Goal: Task Accomplishment & Management: Manage account settings

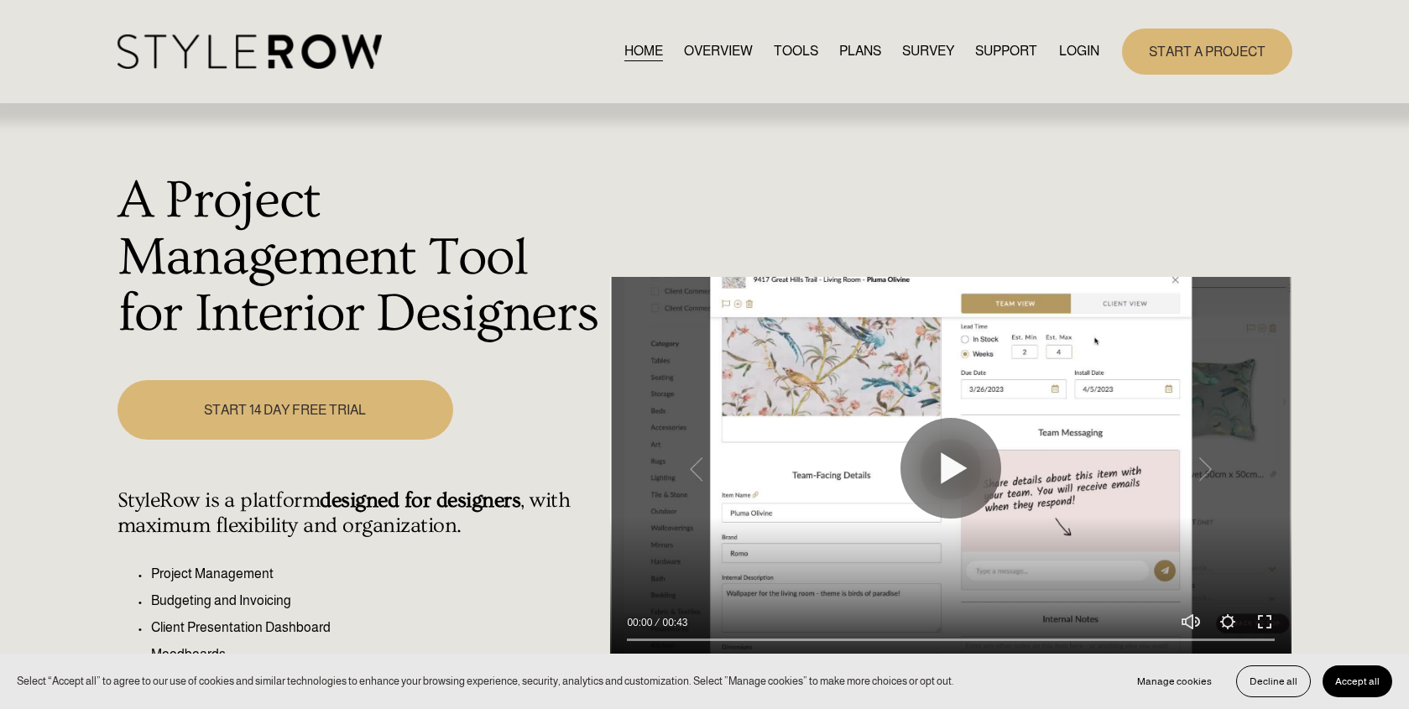
click at [1086, 53] on link "LOGIN" at bounding box center [1079, 51] width 40 height 23
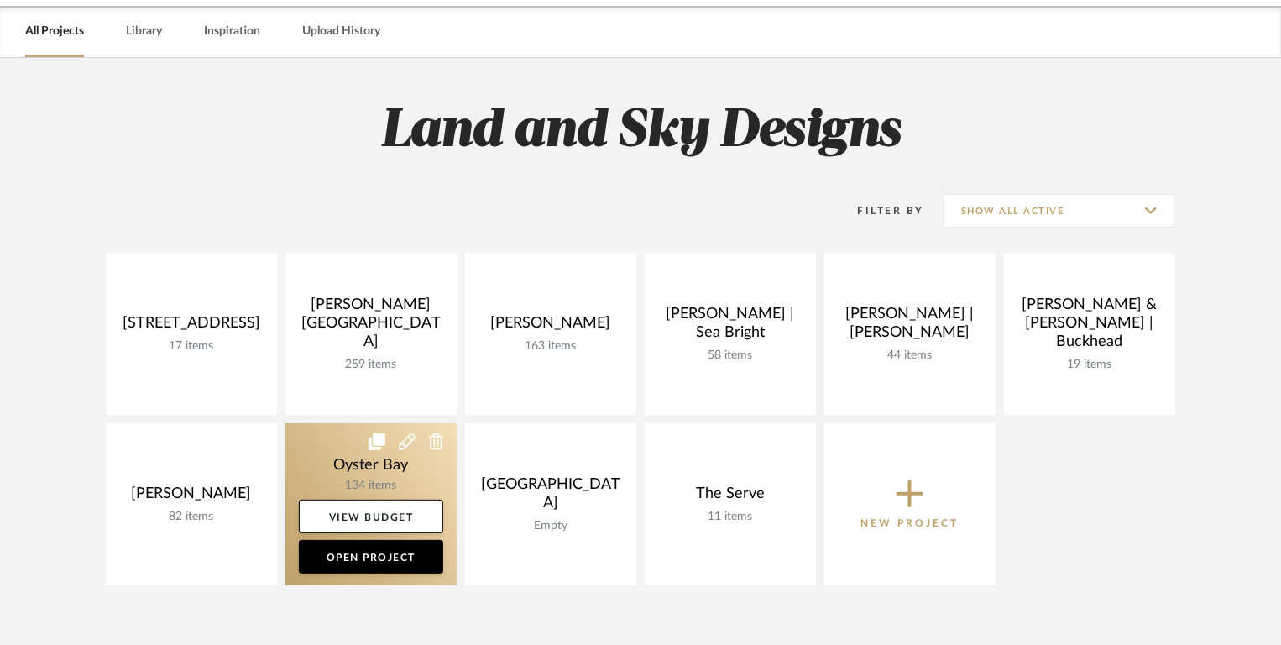
scroll to position [245, 0]
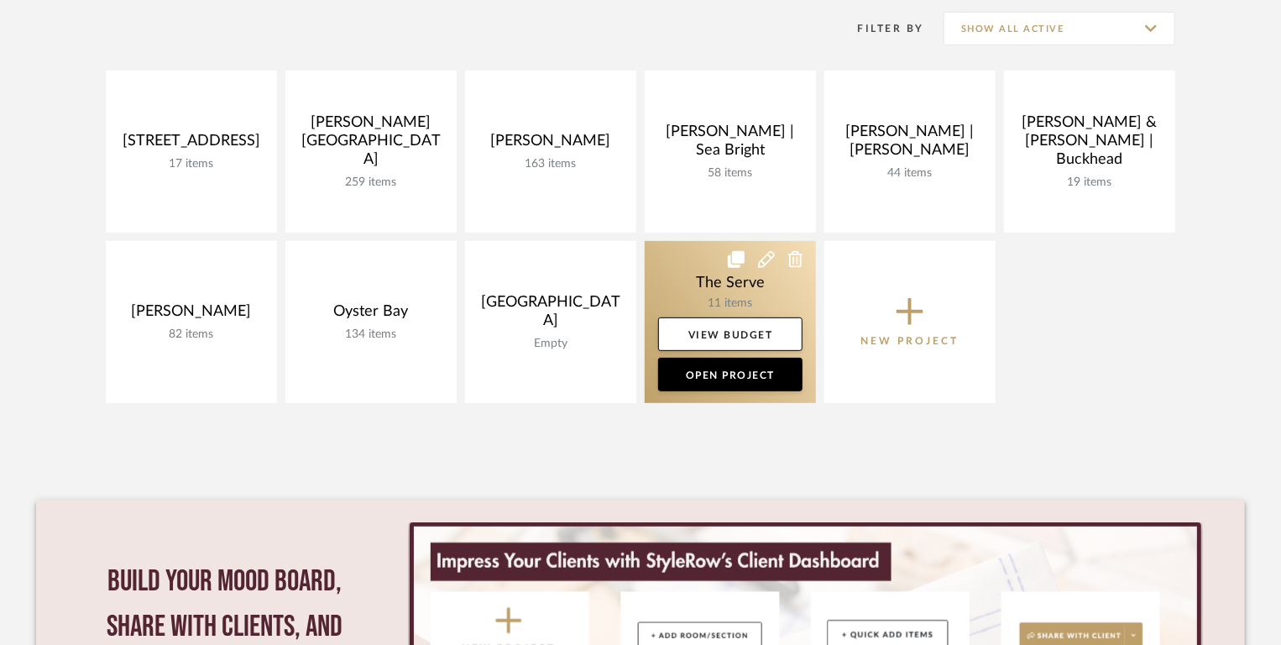
click at [748, 288] on link at bounding box center [730, 322] width 171 height 162
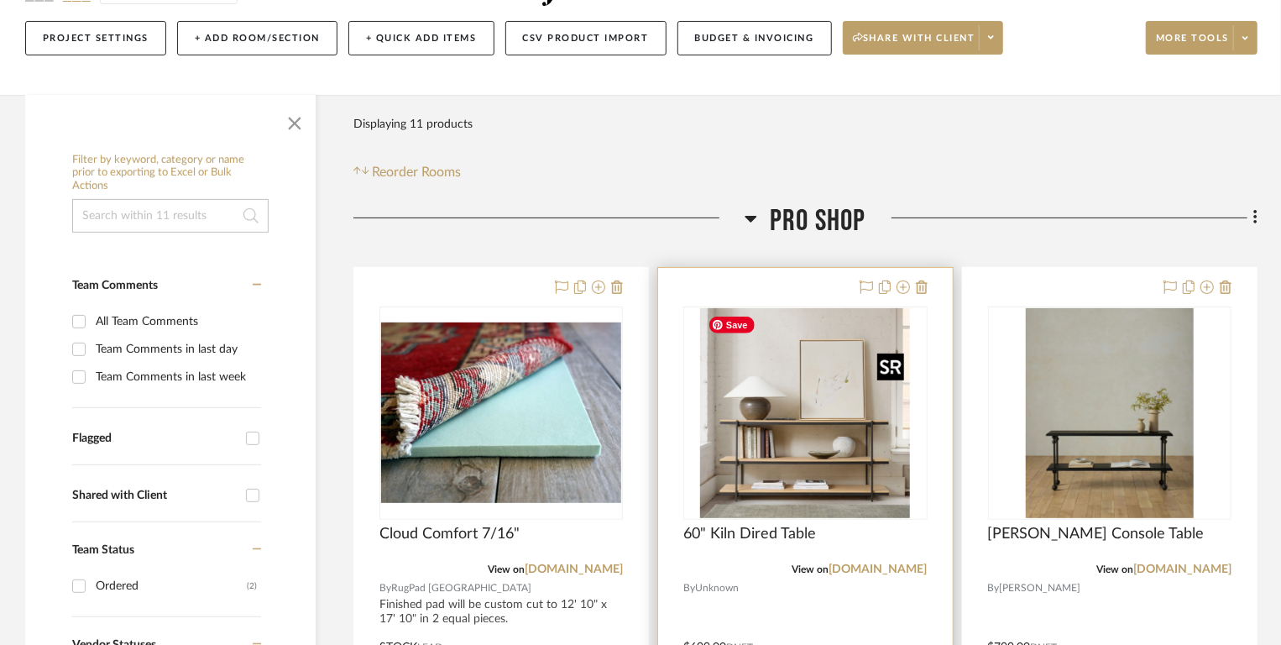
scroll to position [248, 0]
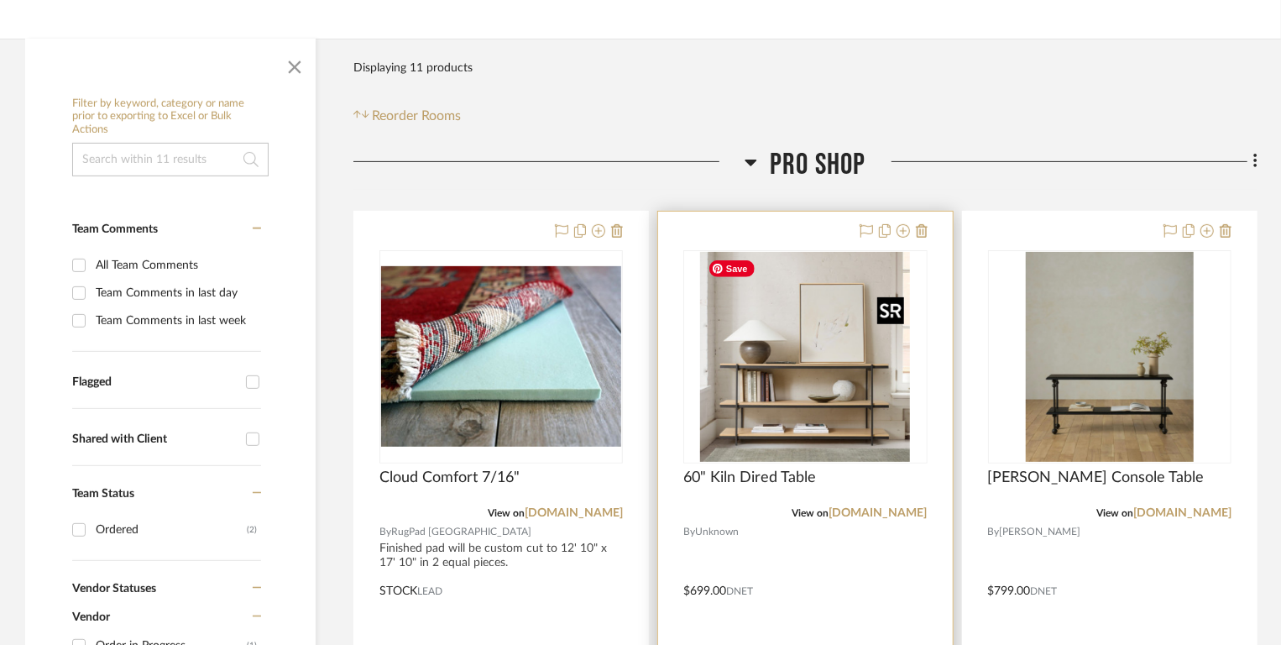
click at [800, 376] on img "0" at bounding box center [805, 357] width 210 height 210
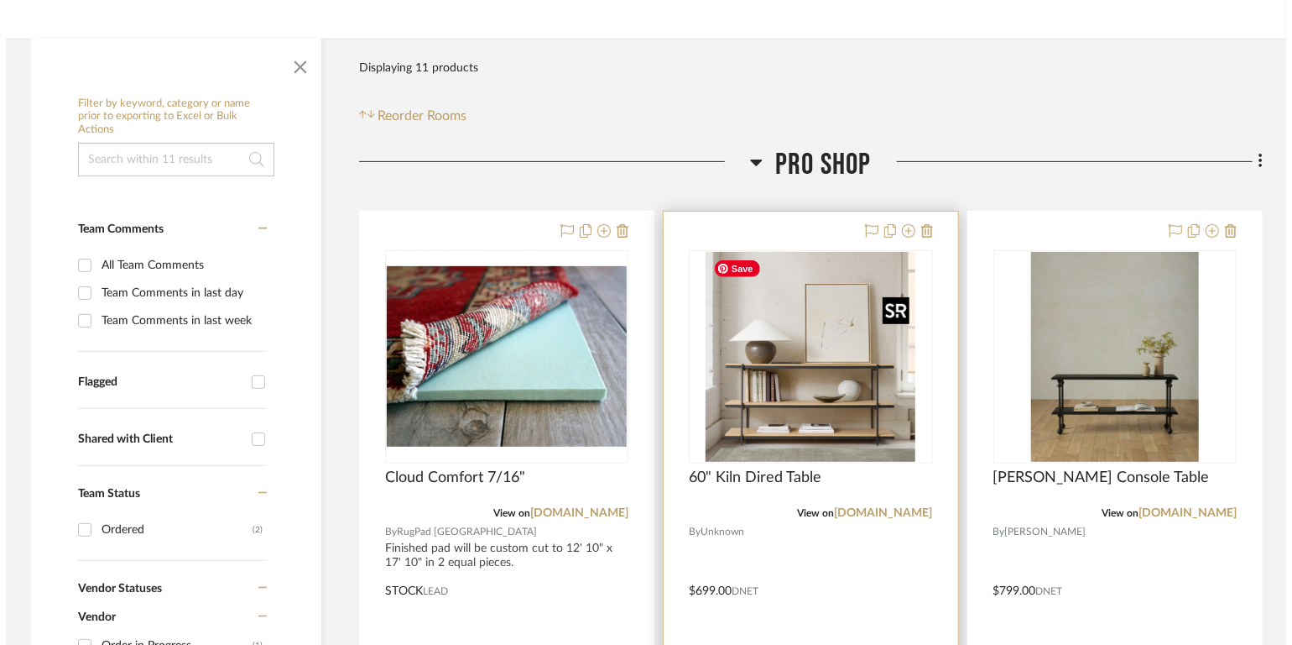
scroll to position [0, 0]
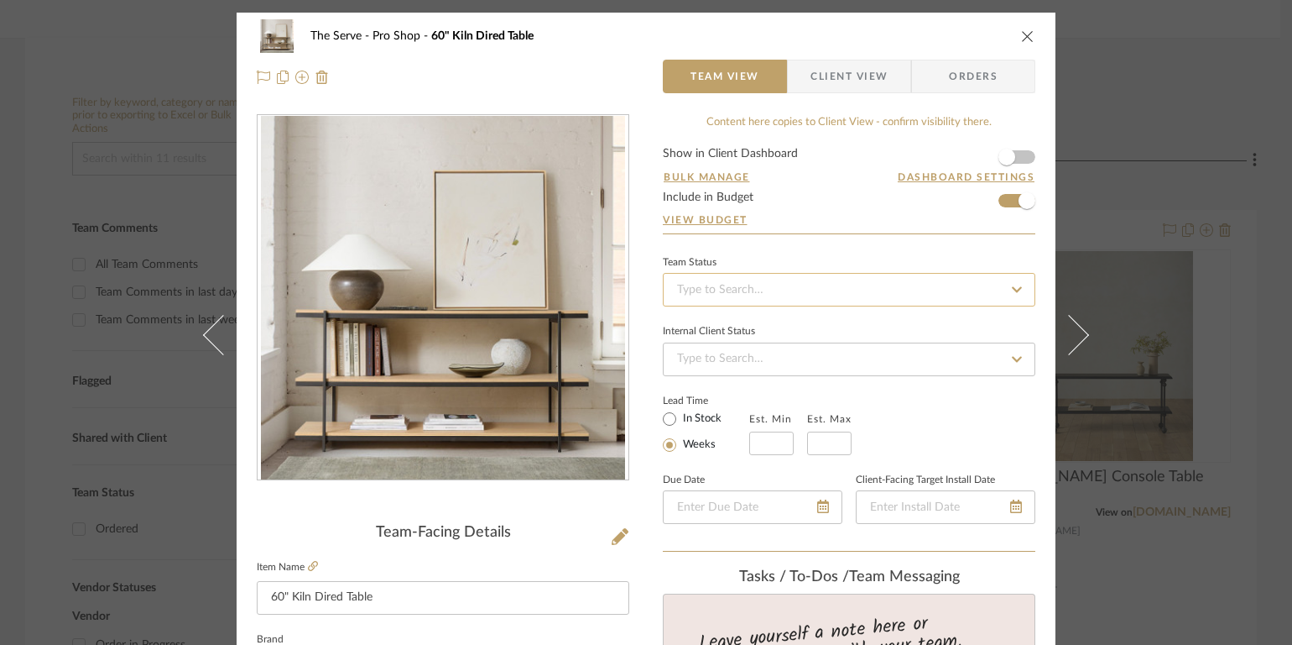
click at [749, 290] on input at bounding box center [849, 290] width 373 height 34
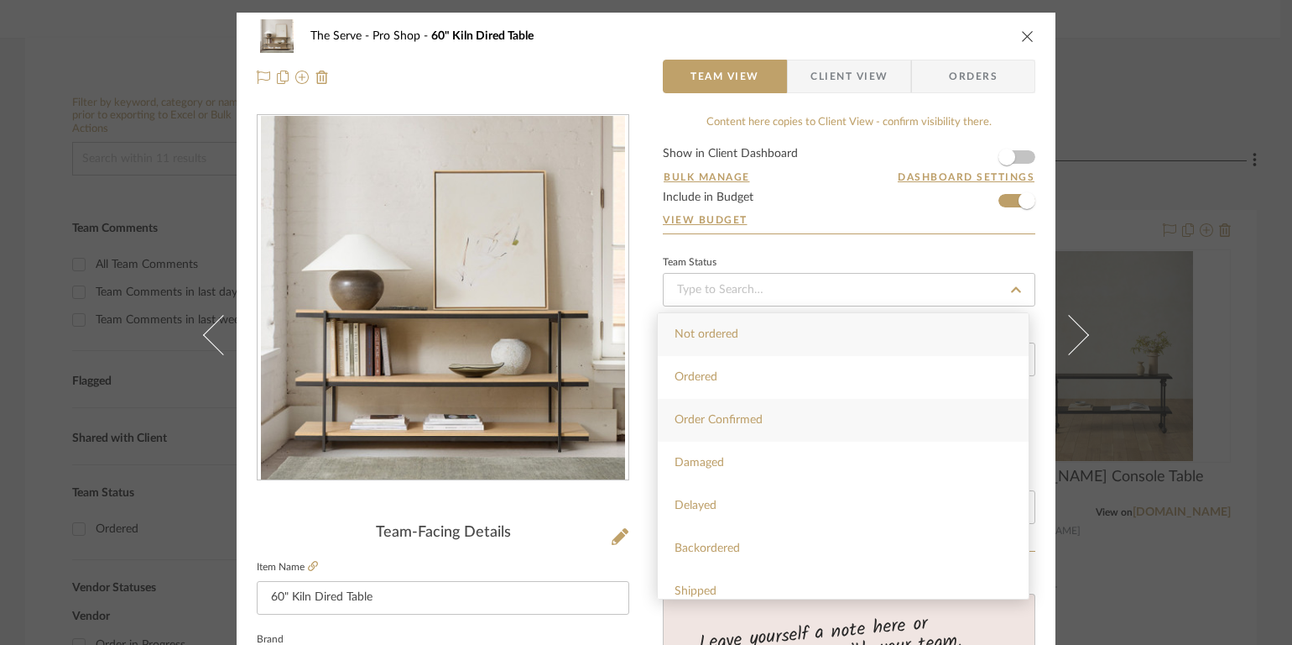
click at [693, 405] on div "Order Confirmed" at bounding box center [843, 420] width 371 height 43
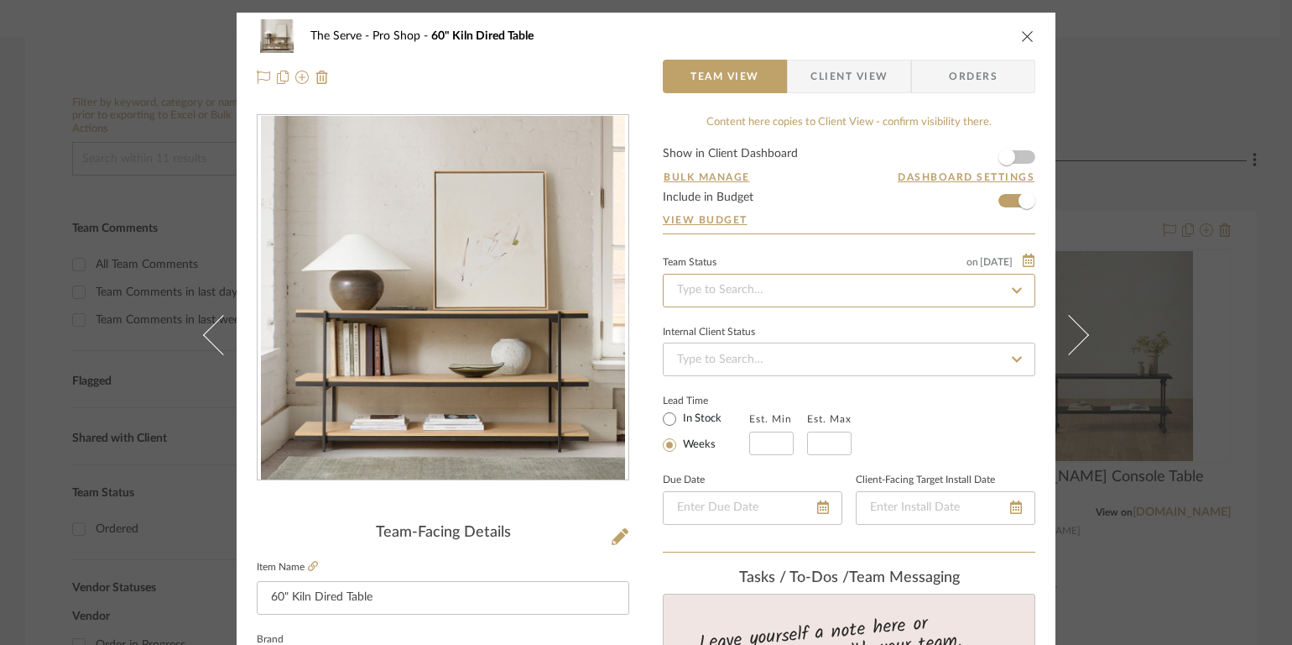
type input "9/8/2025"
type input "Order Confirmed"
type input "9/8/2025"
type input "Order Confirmed"
click at [975, 70] on span "Orders" at bounding box center [974, 77] width 86 height 34
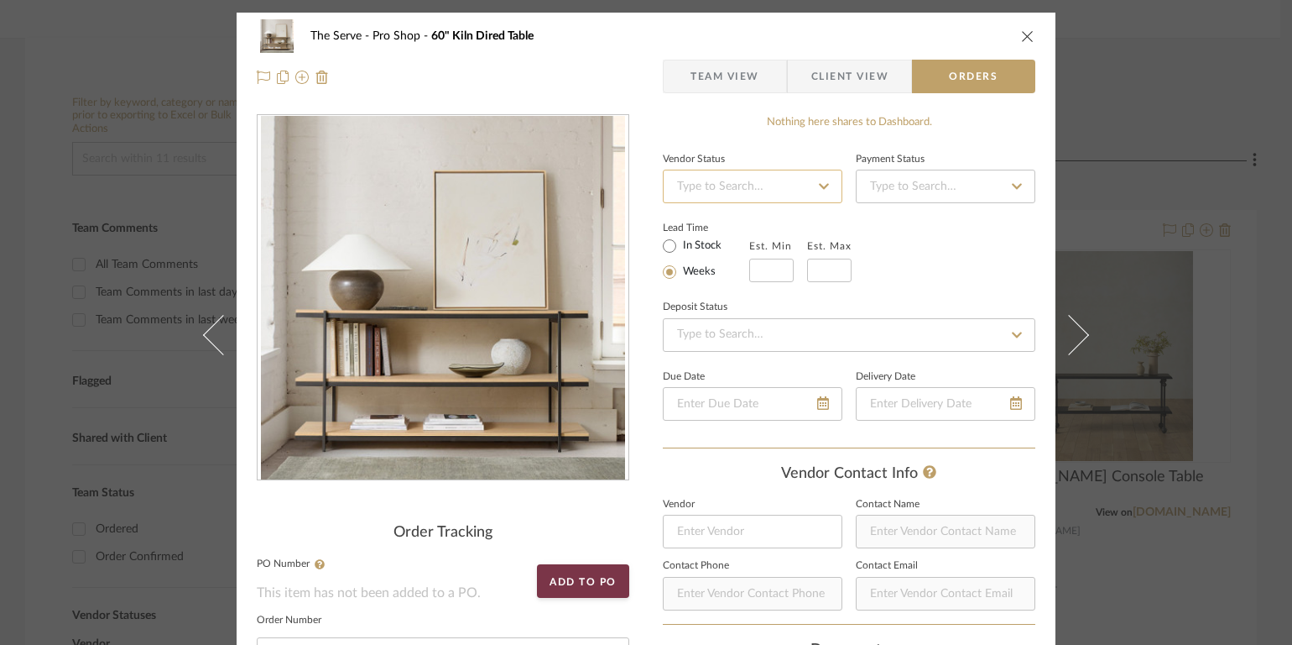
click at [815, 198] on input at bounding box center [753, 187] width 180 height 34
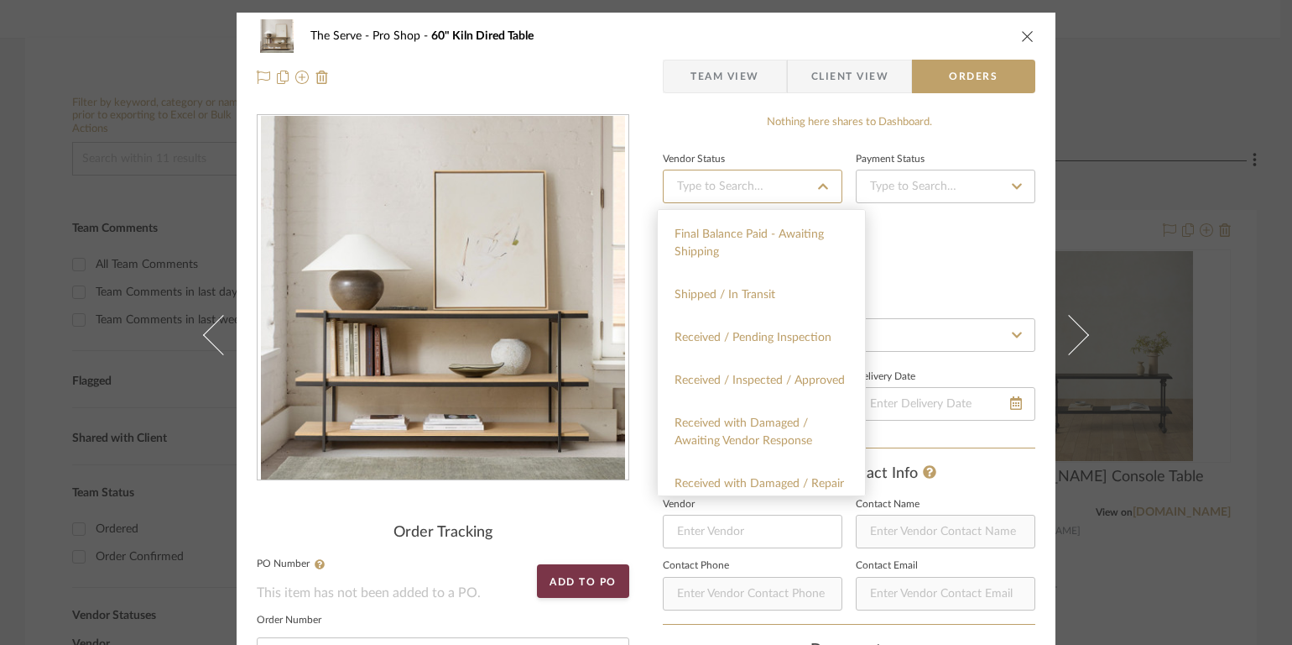
scroll to position [538, 0]
click at [761, 253] on div "Final Balance Paid - Awaiting Shipping" at bounding box center [761, 251] width 207 height 60
type input "9/8/2025"
type input "Final Balance Paid - Awaiting Shipping"
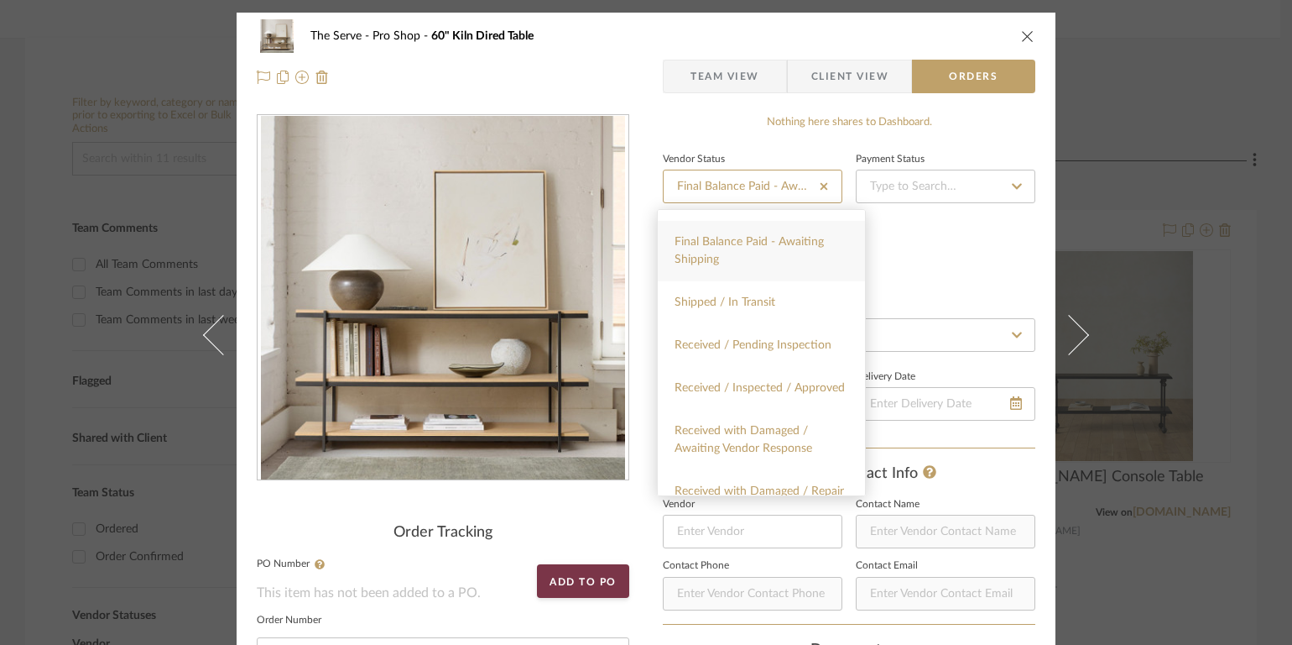
type input "9/8/2025"
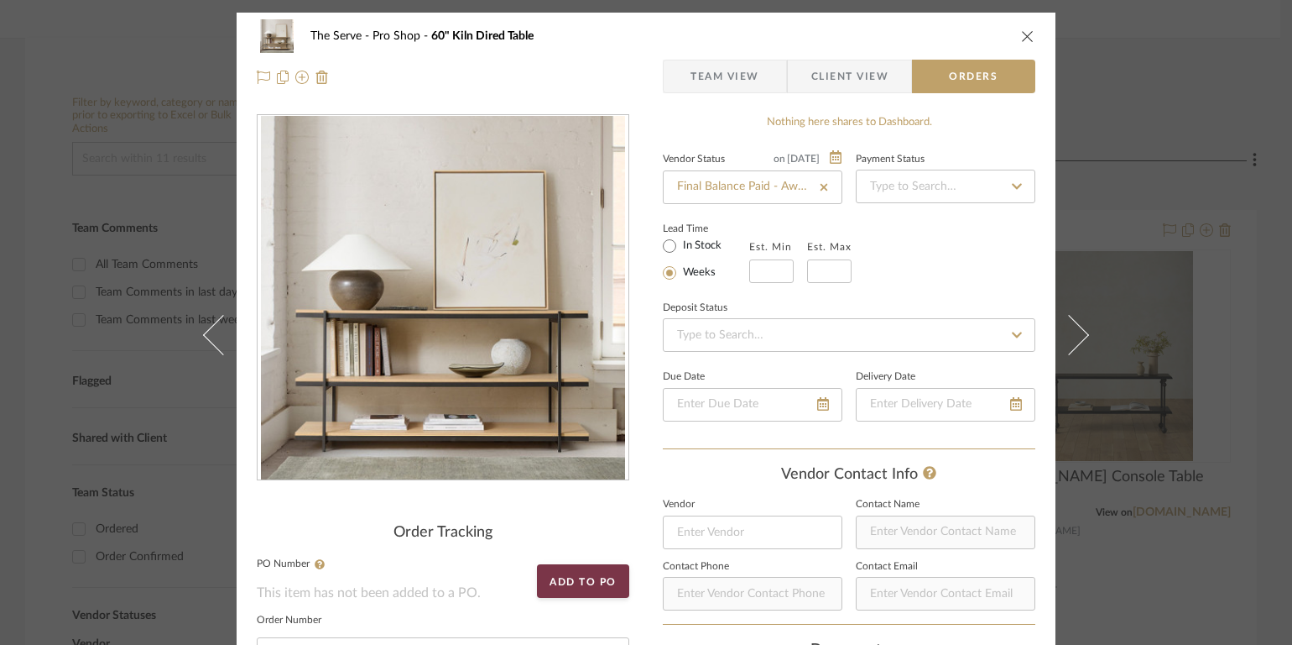
click at [958, 251] on div "Lead Time In Stock Weeks Est. Min Est. Max" at bounding box center [849, 249] width 373 height 65
click at [824, 410] on input "date" at bounding box center [753, 405] width 180 height 34
click at [823, 411] on div at bounding box center [753, 405] width 180 height 34
click at [796, 407] on icon at bounding box center [802, 403] width 12 height 13
click at [719, 543] on span "15" at bounding box center [712, 548] width 20 height 20
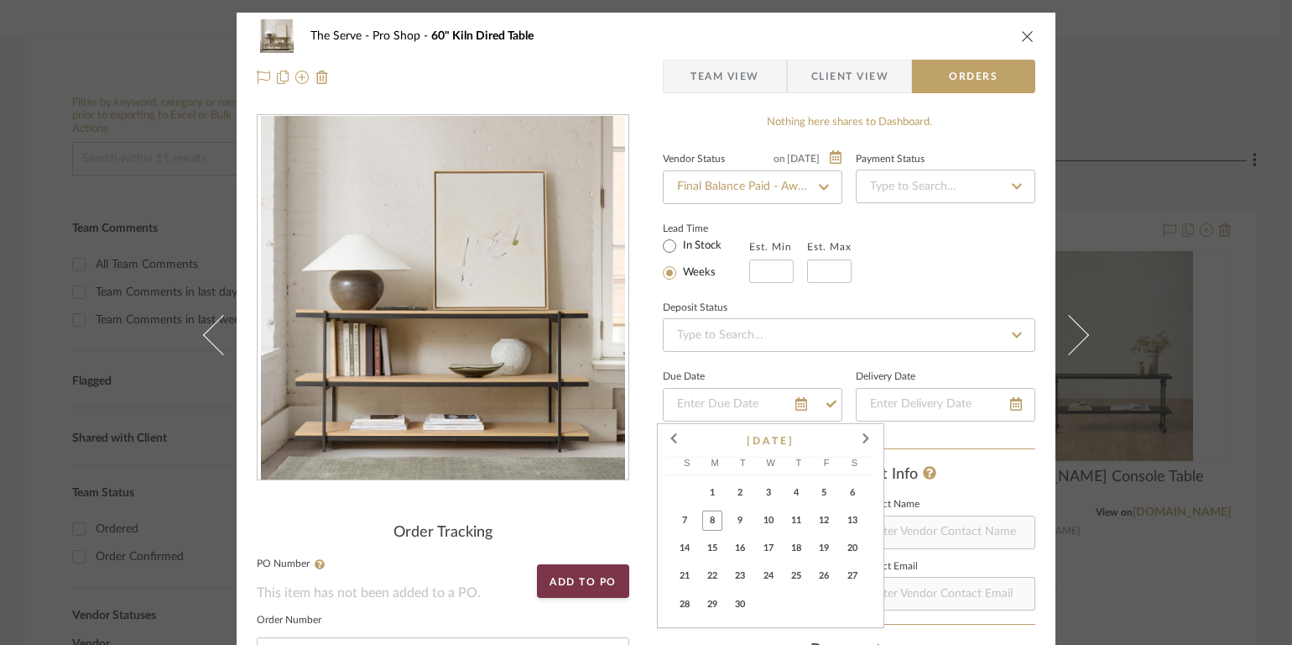
type input "9/15/2025"
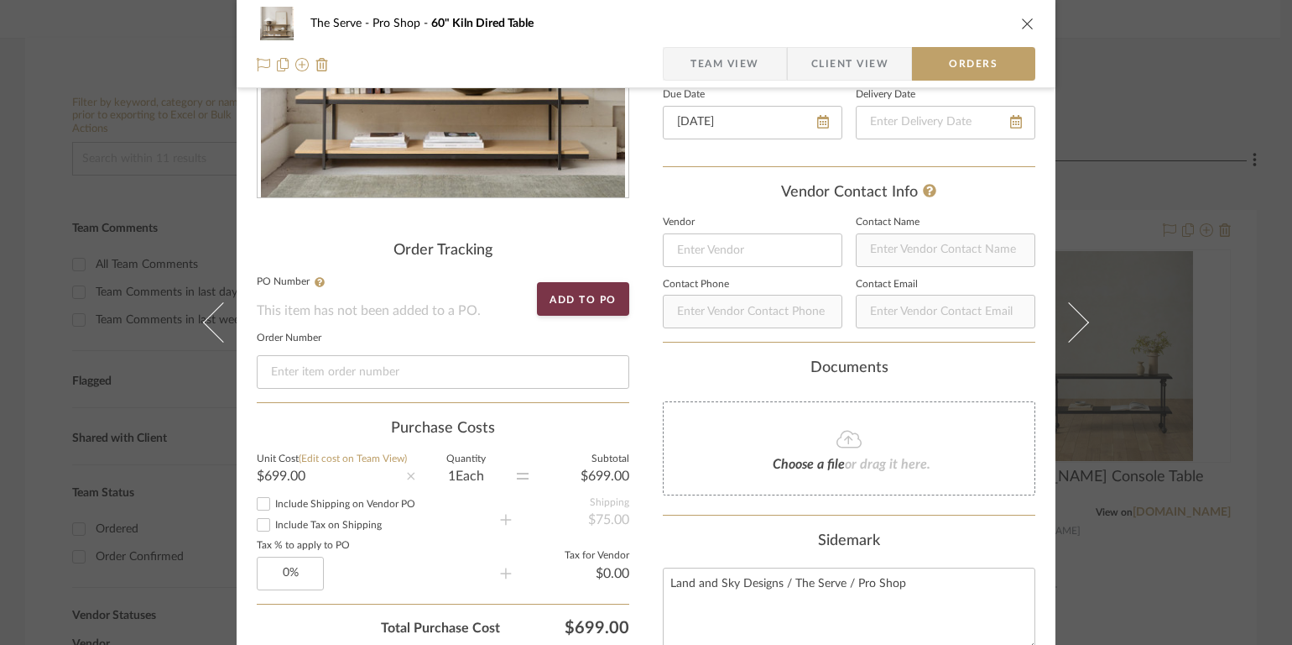
scroll to position [285, 0]
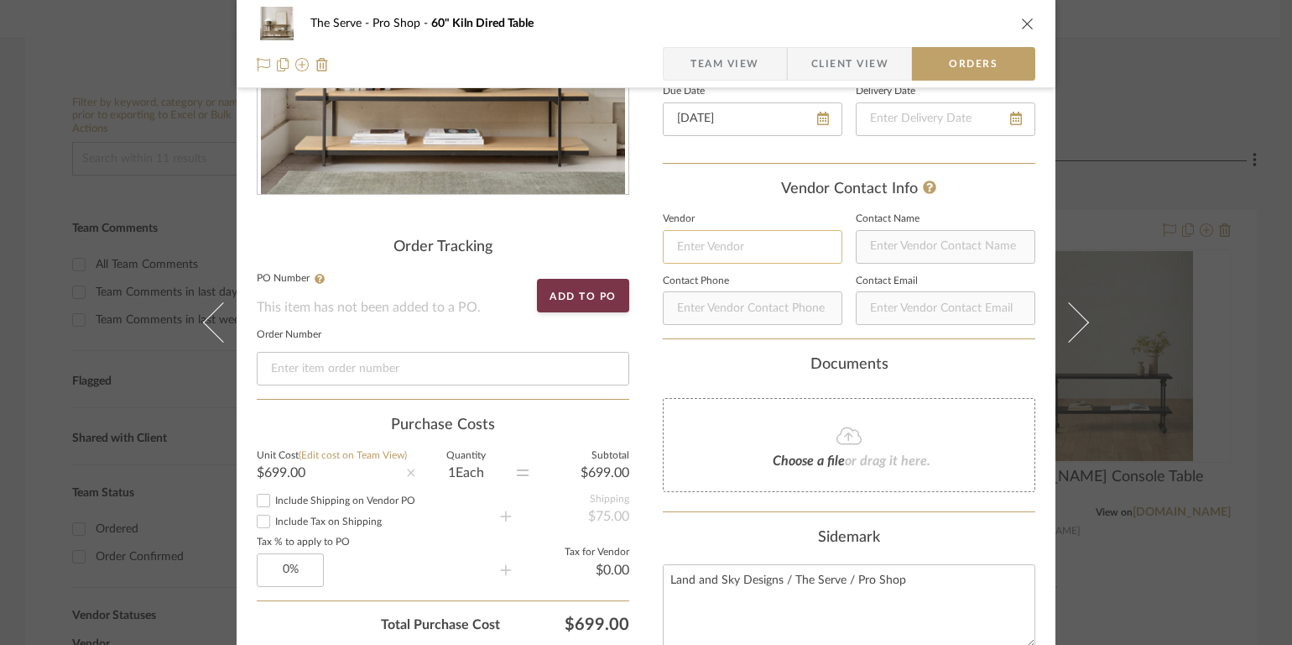
click at [769, 249] on input at bounding box center [753, 247] width 180 height 34
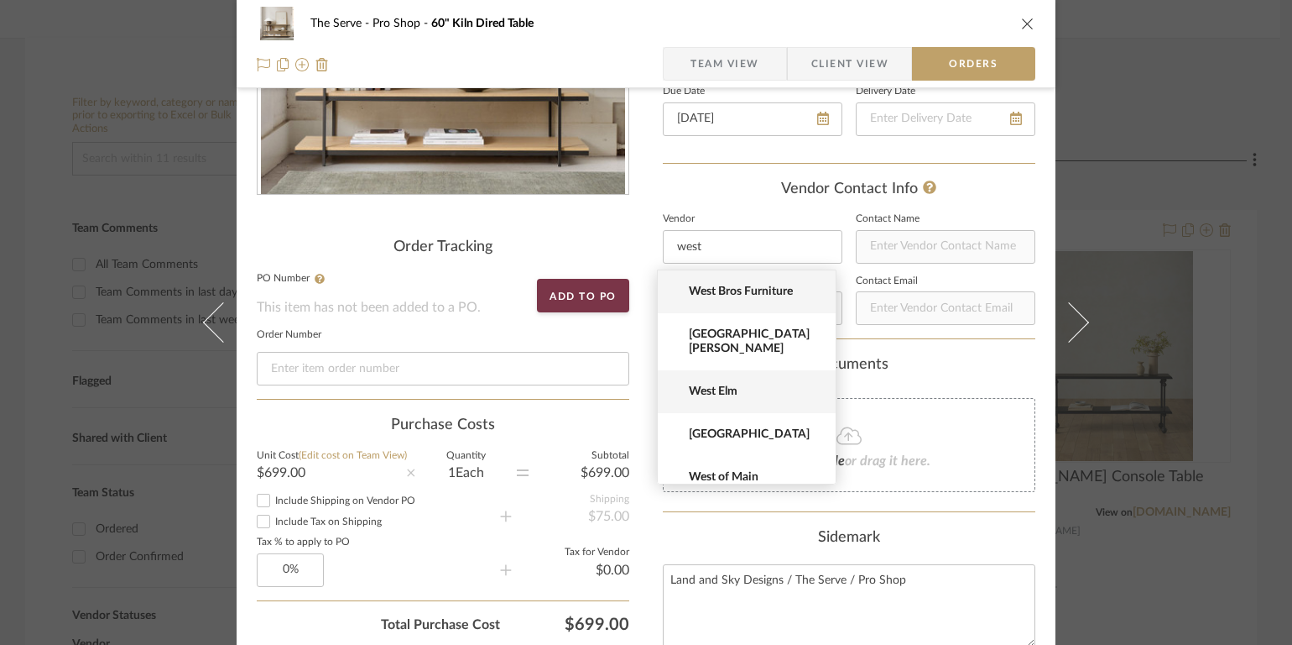
click at [733, 384] on span "West Elm" at bounding box center [753, 391] width 129 height 14
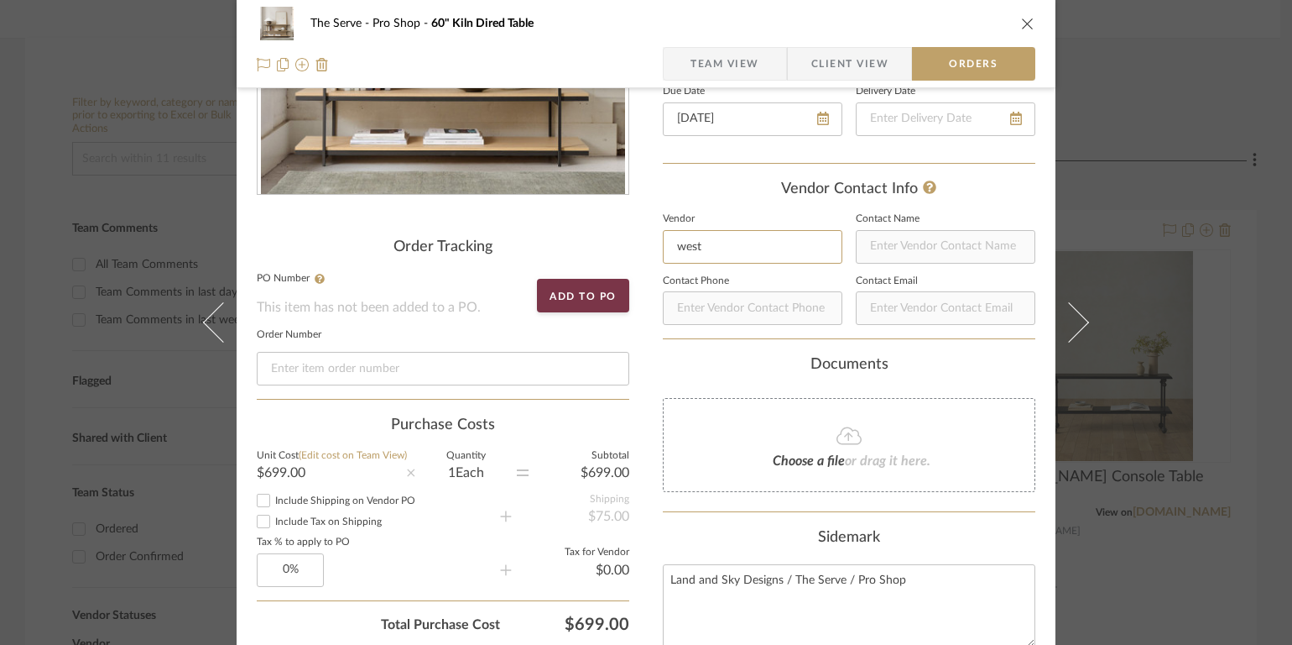
type input "West Elm"
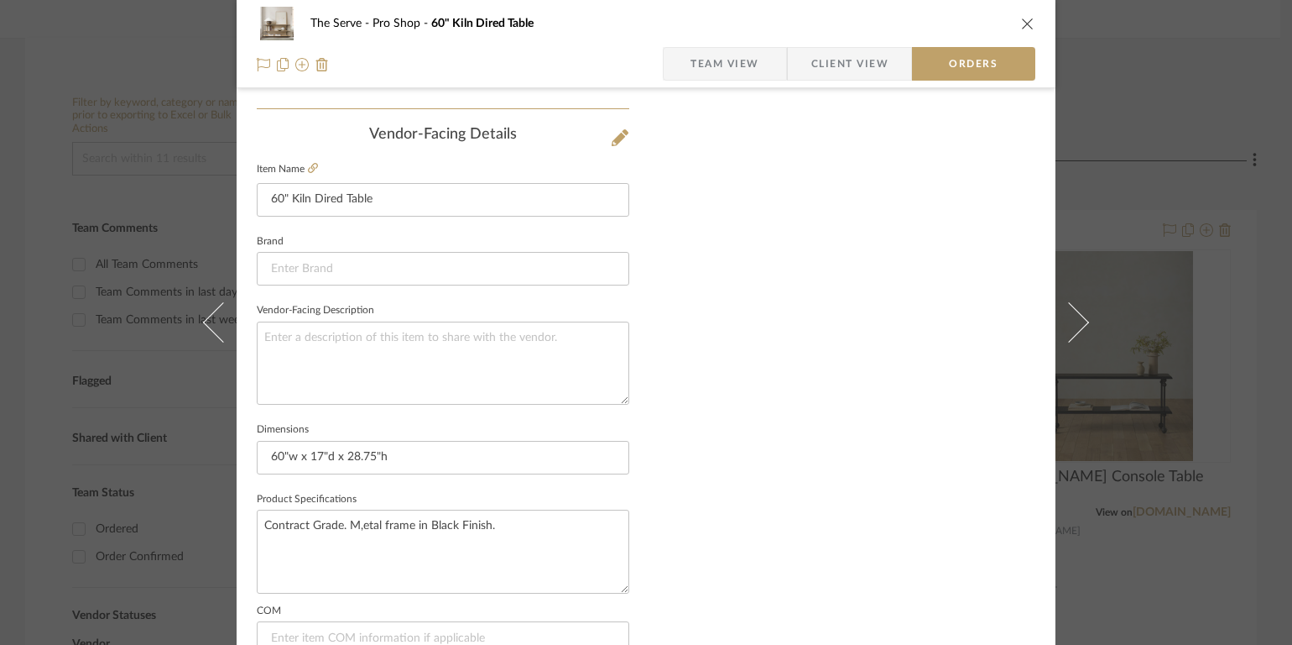
scroll to position [1021, 0]
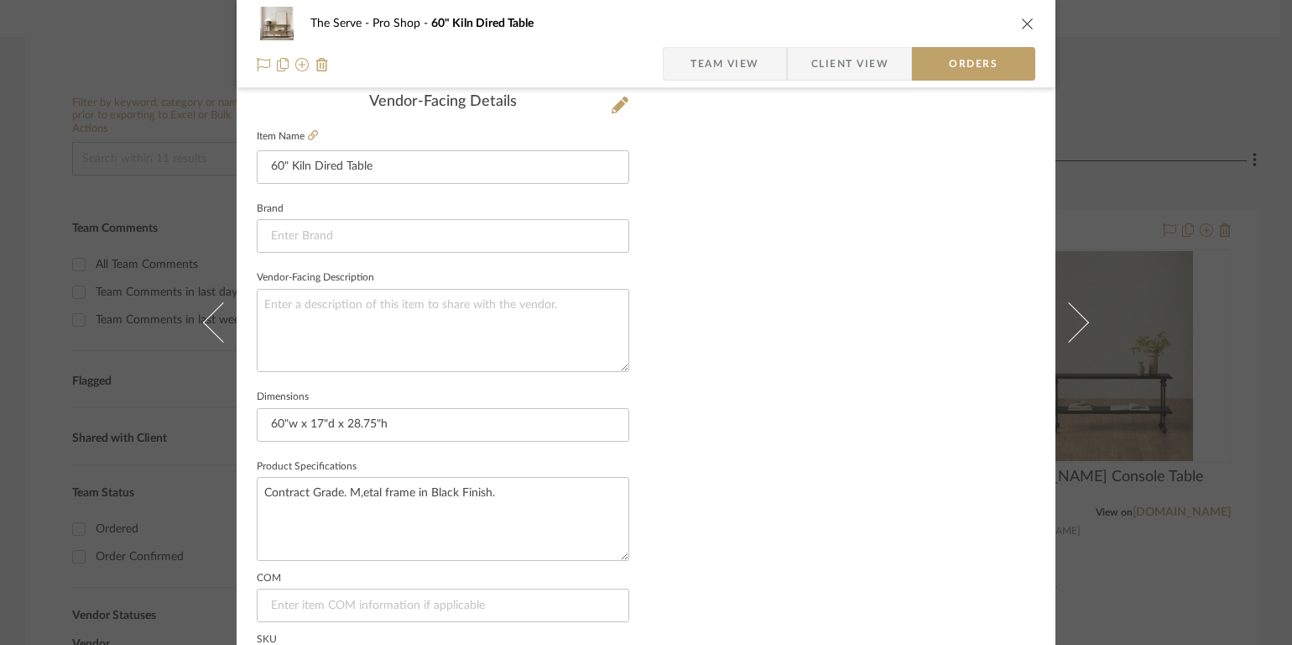
click at [1021, 22] on icon "close" at bounding box center [1027, 23] width 13 height 13
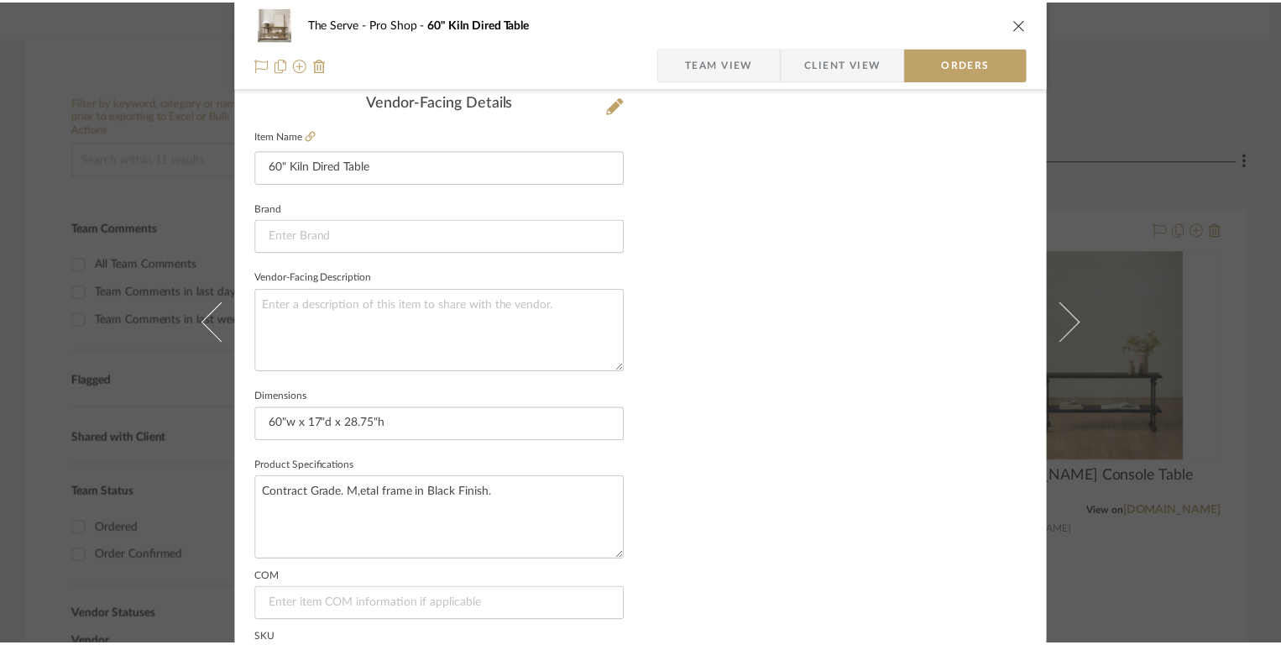
scroll to position [248, 0]
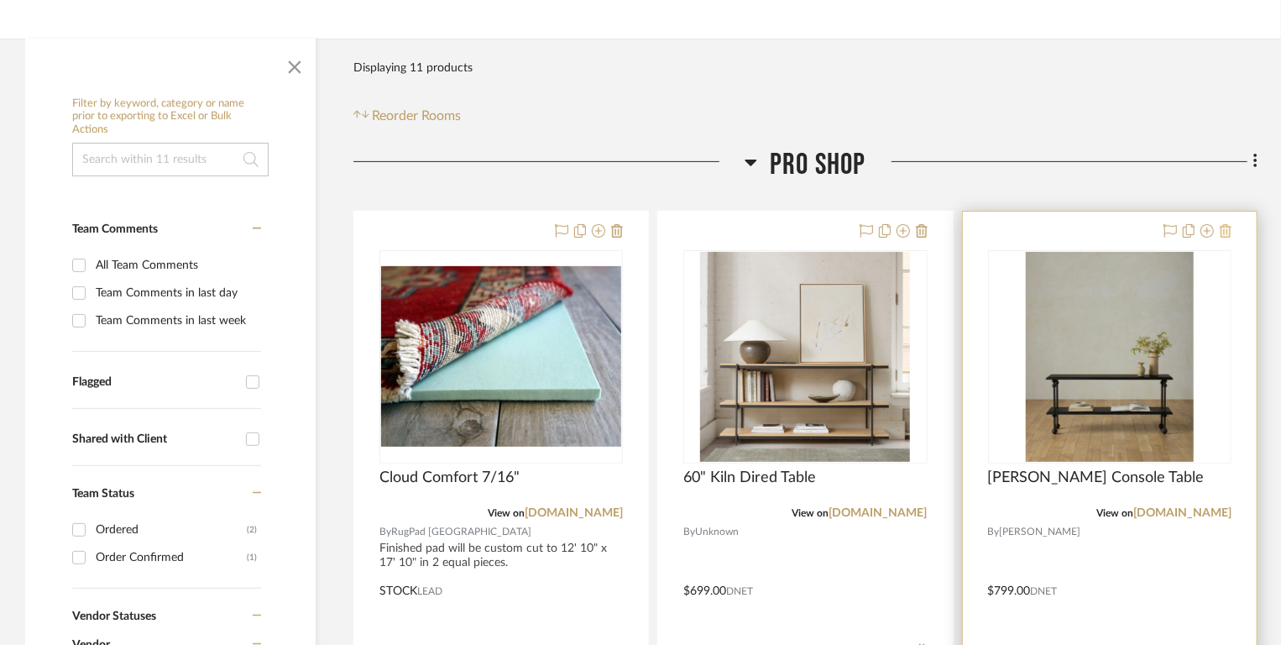
click at [1230, 229] on icon at bounding box center [1225, 230] width 12 height 13
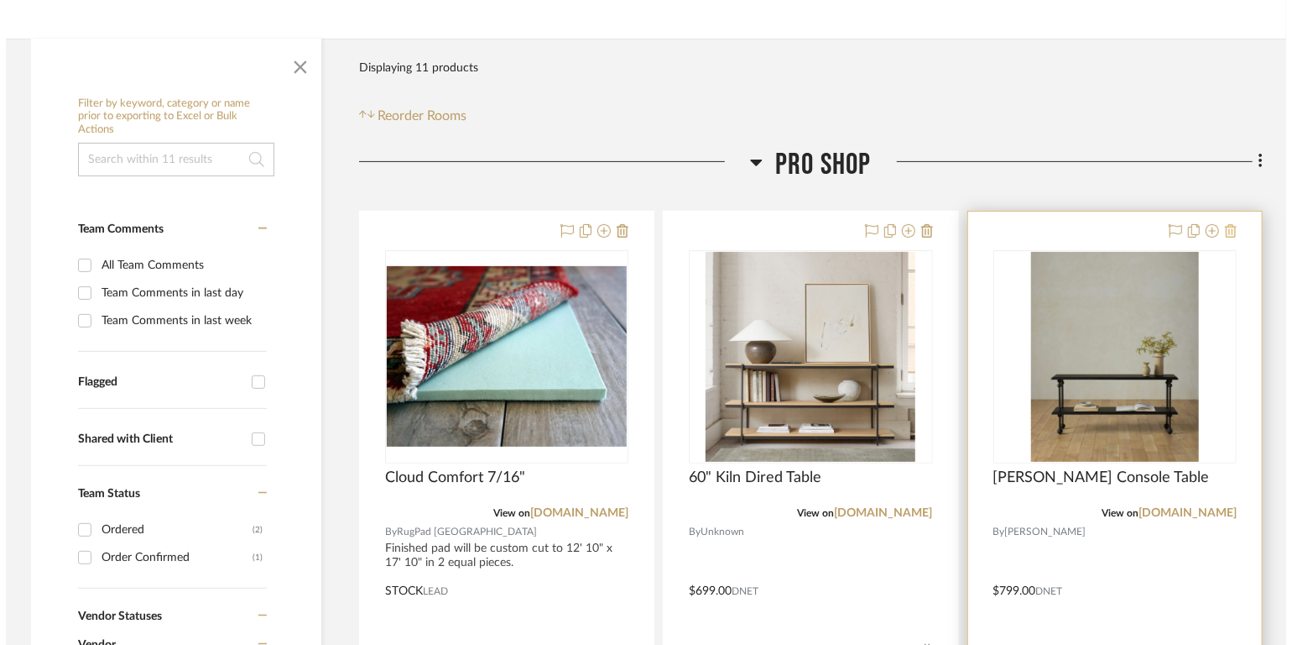
scroll to position [0, 0]
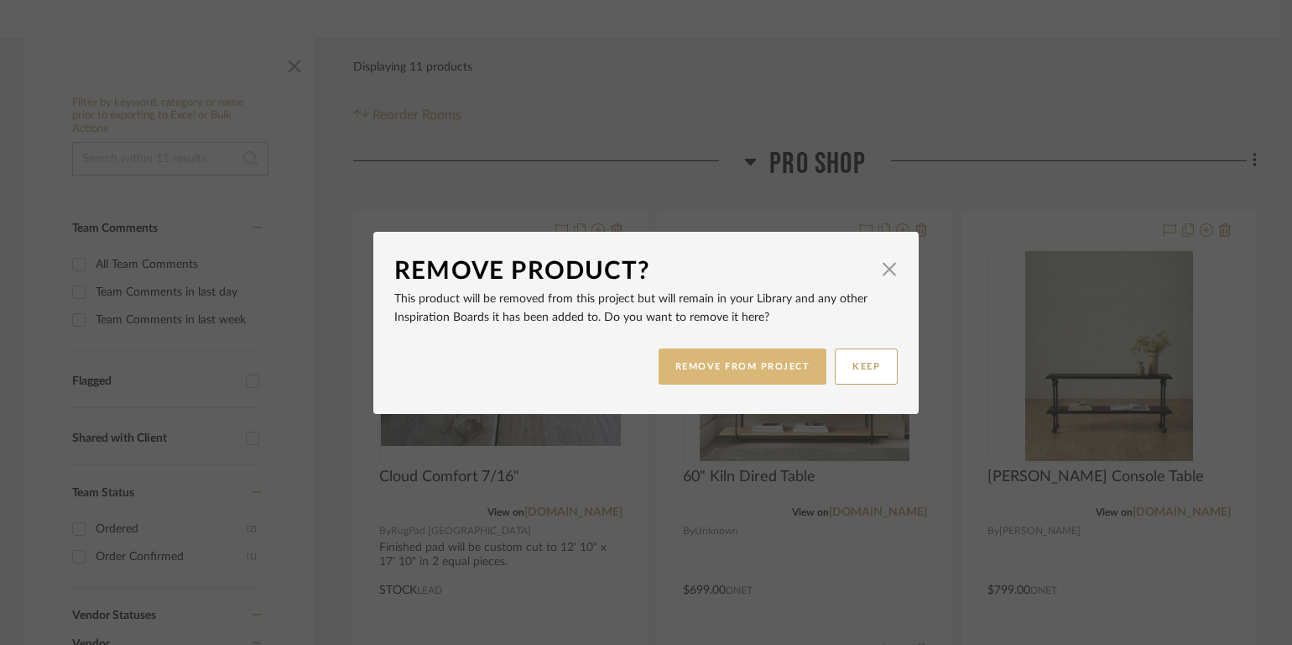
click at [796, 378] on button "REMOVE FROM PROJECT" at bounding box center [743, 366] width 169 height 36
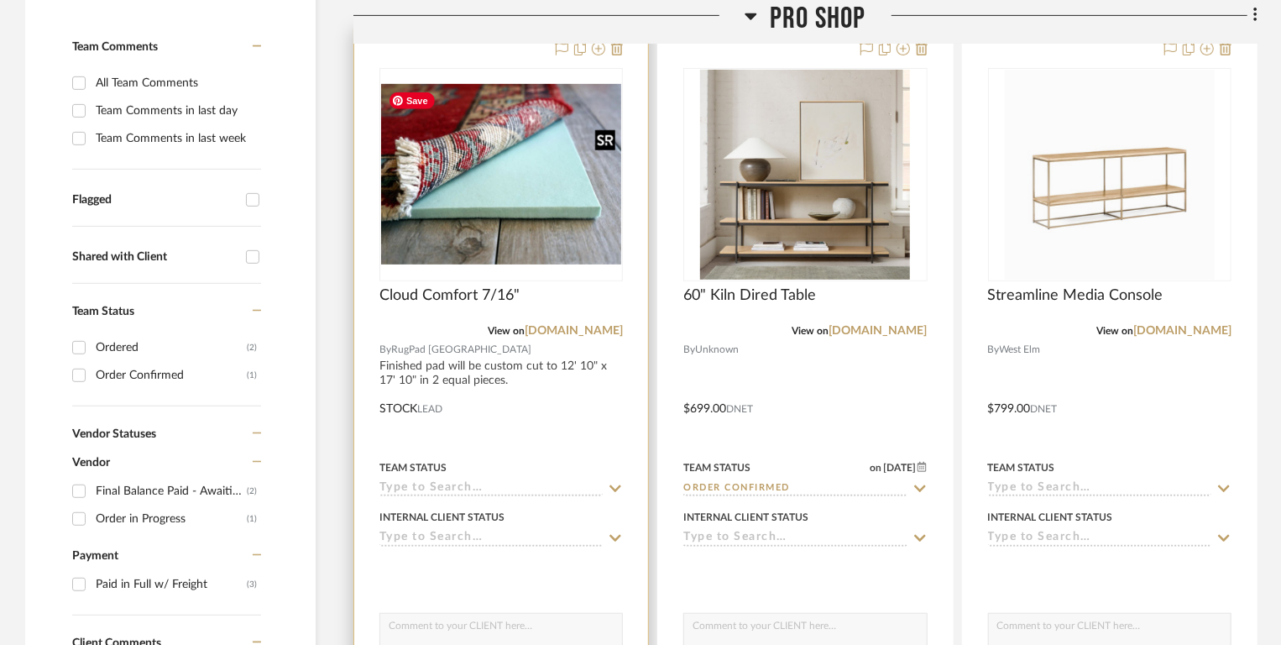
scroll to position [456, 0]
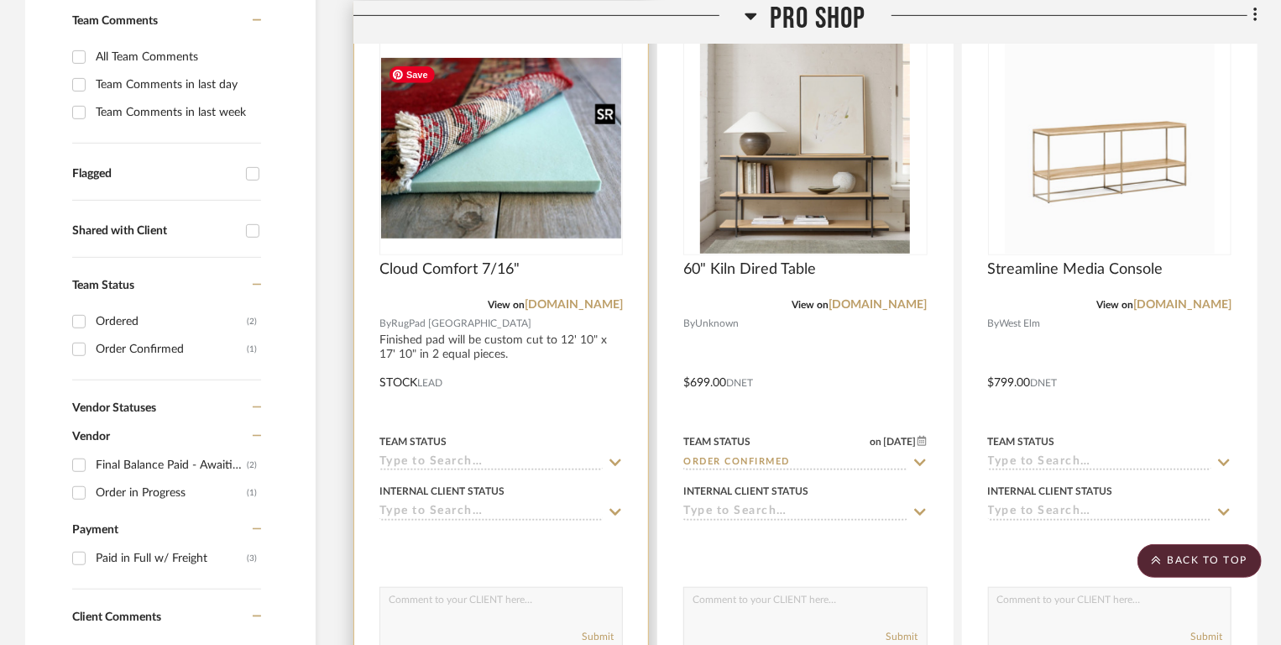
click at [556, 208] on img "0" at bounding box center [501, 148] width 240 height 180
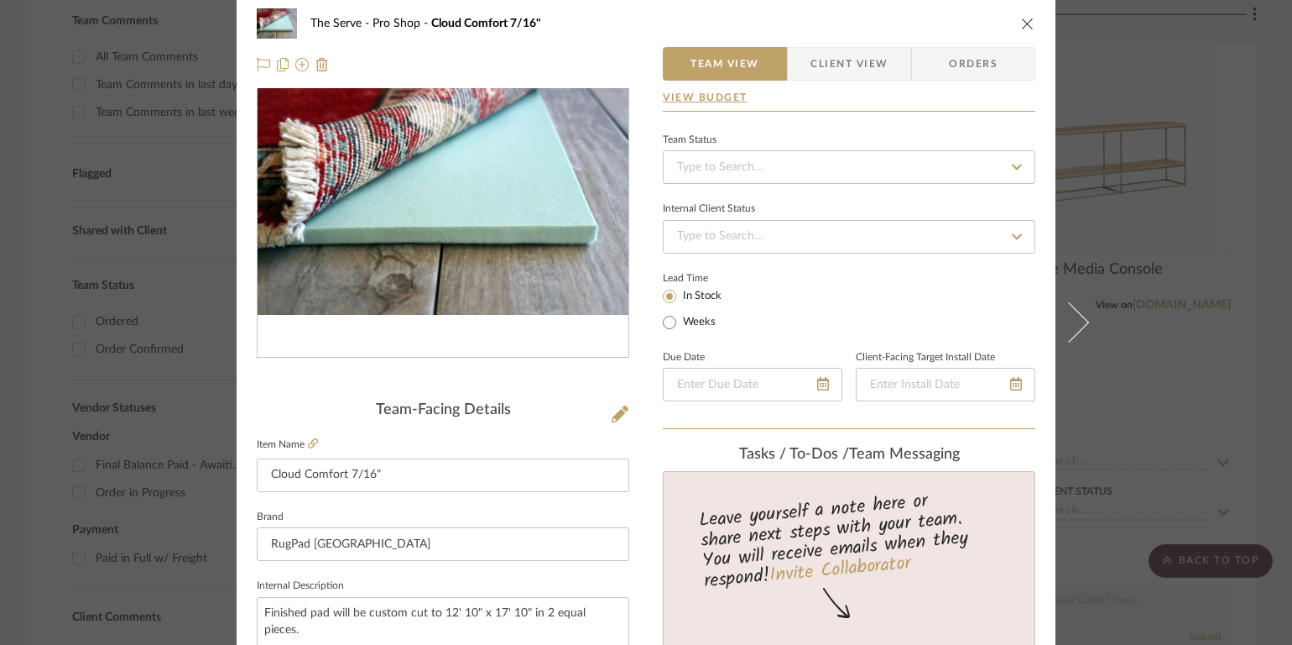
scroll to position [0, 0]
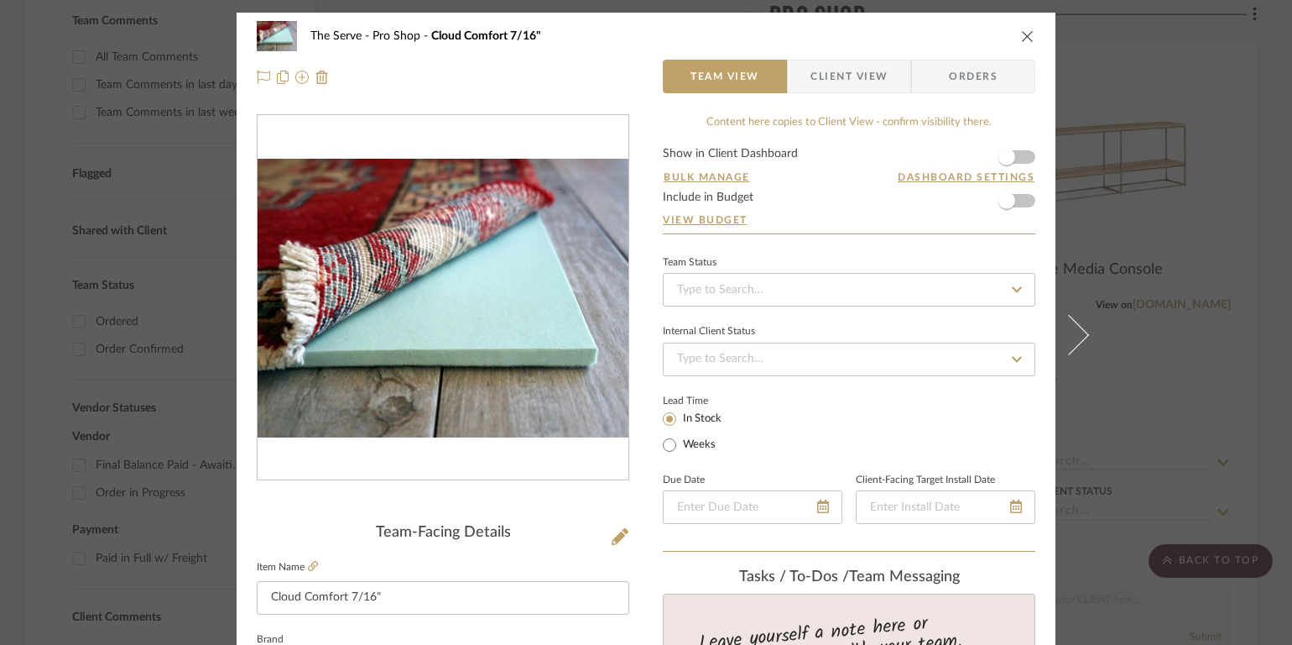
click at [1021, 31] on icon "close" at bounding box center [1027, 35] width 13 height 13
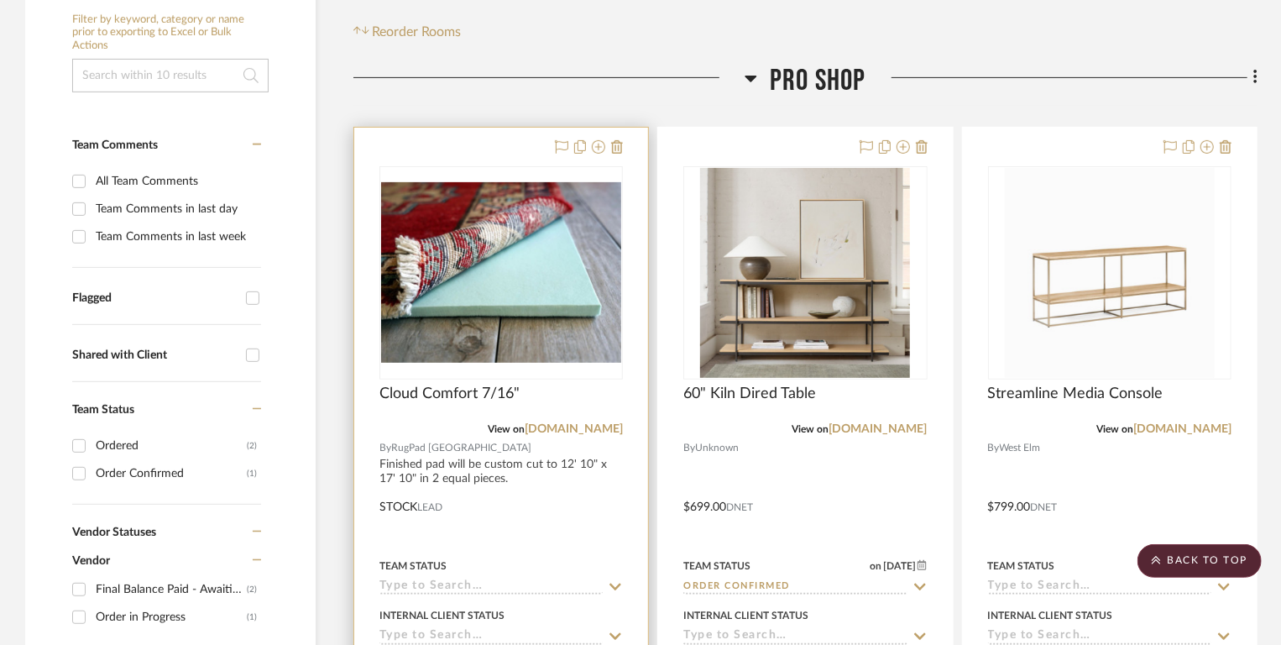
scroll to position [332, 0]
click at [621, 135] on div at bounding box center [501, 494] width 294 height 734
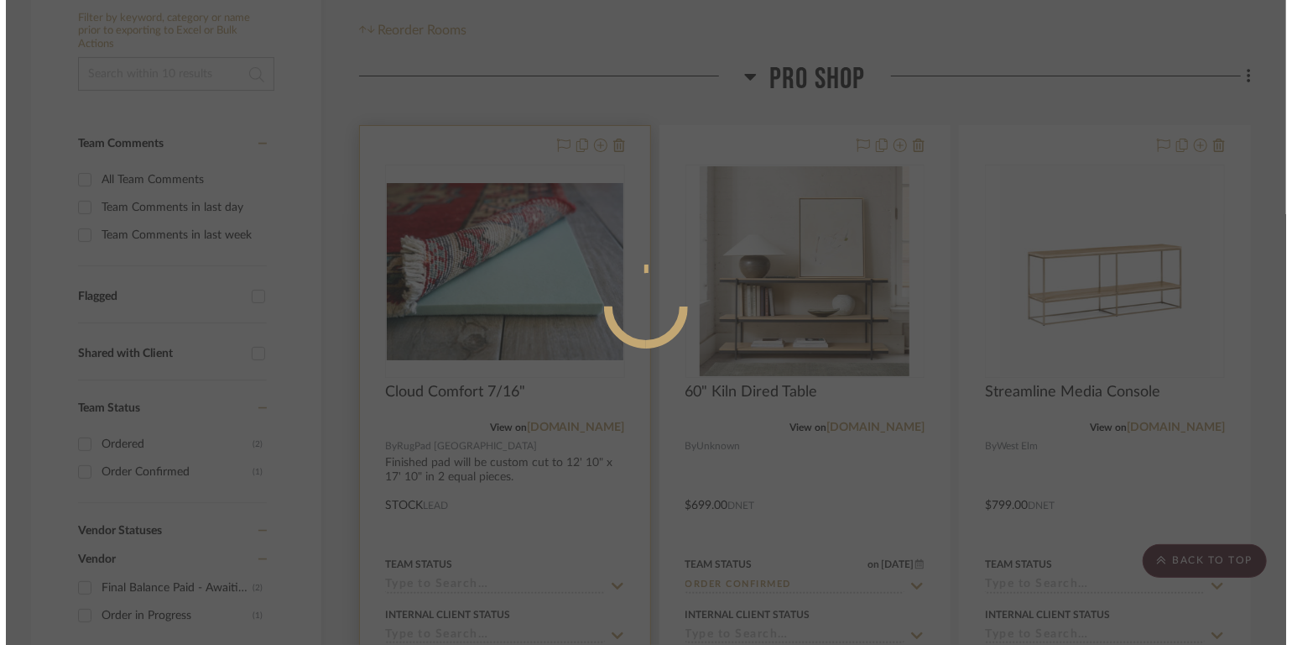
scroll to position [0, 0]
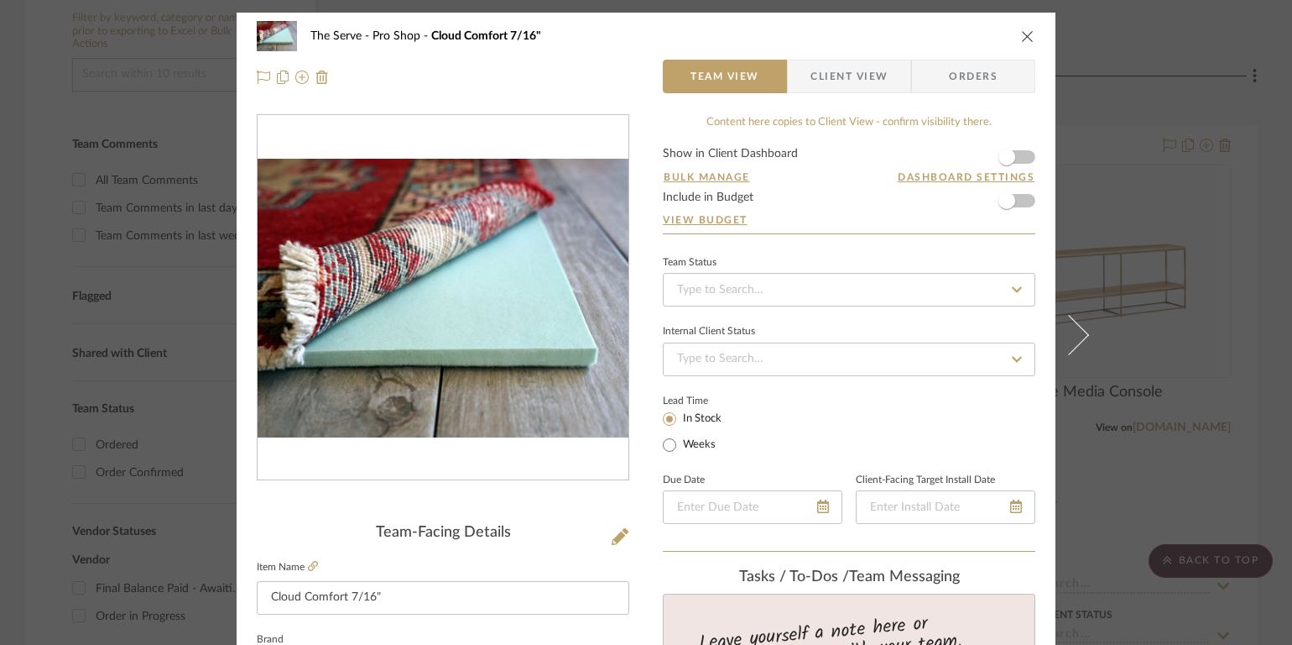
click at [1026, 42] on icon "close" at bounding box center [1027, 35] width 13 height 13
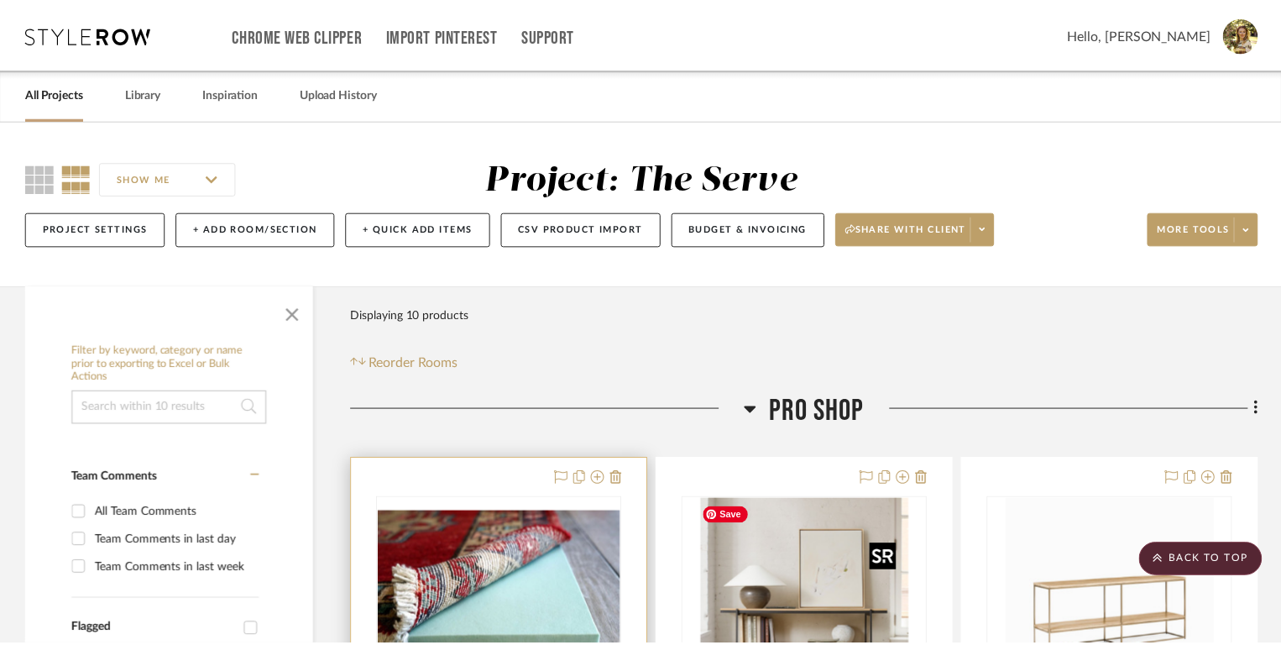
scroll to position [332, 0]
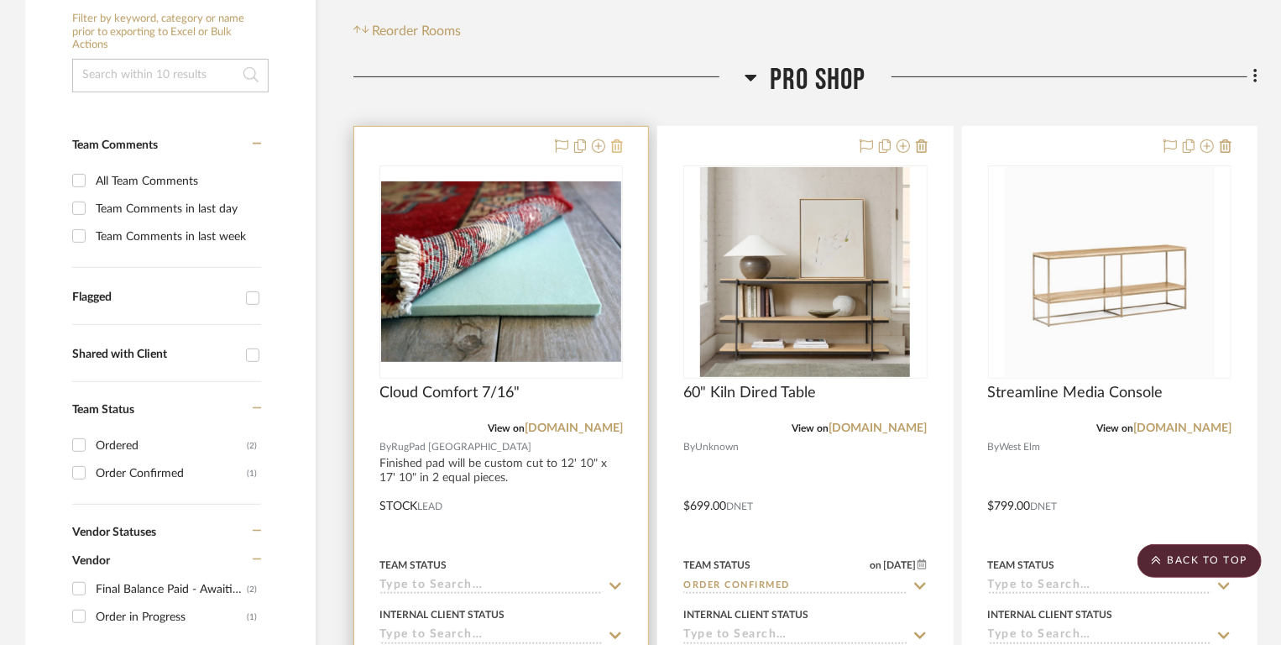
click at [617, 143] on icon at bounding box center [617, 145] width 12 height 13
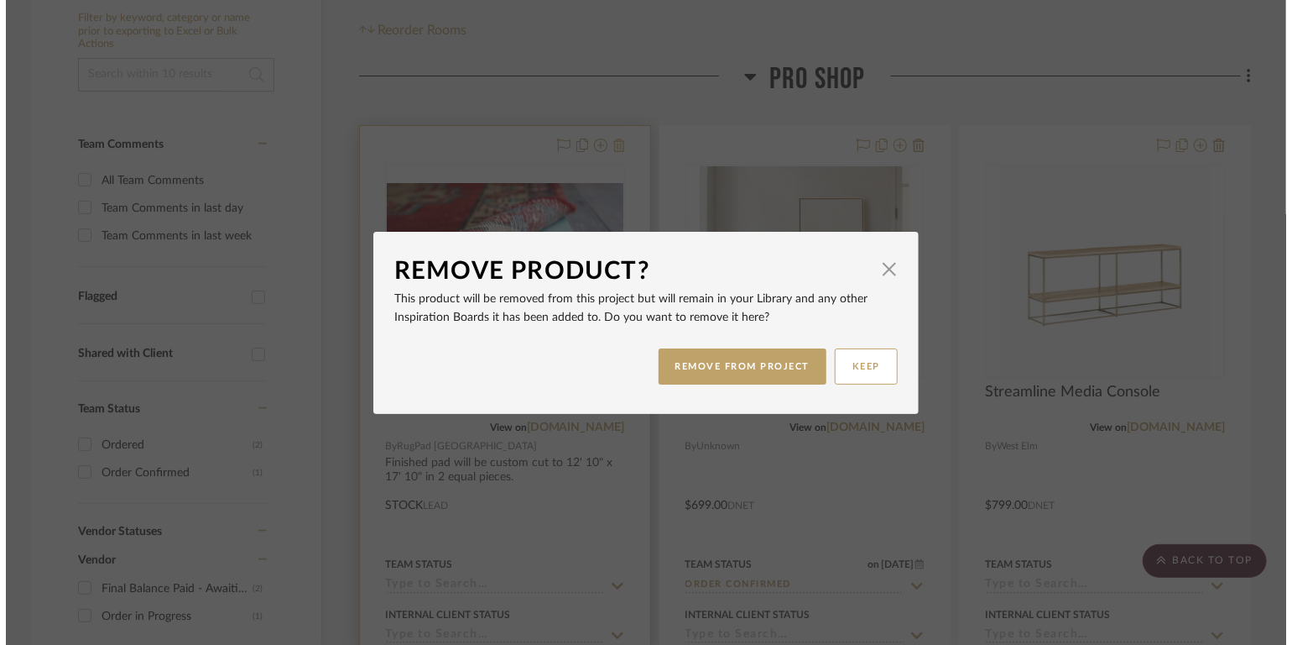
scroll to position [0, 0]
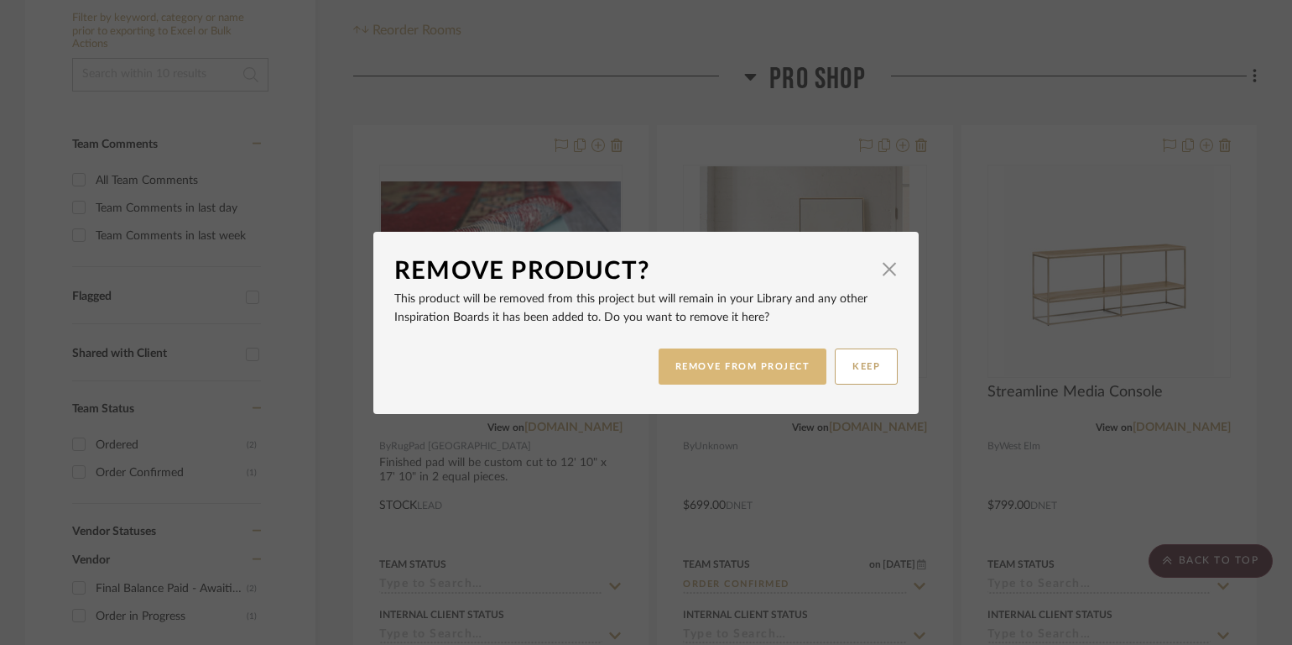
click at [722, 352] on button "REMOVE FROM PROJECT" at bounding box center [743, 366] width 169 height 36
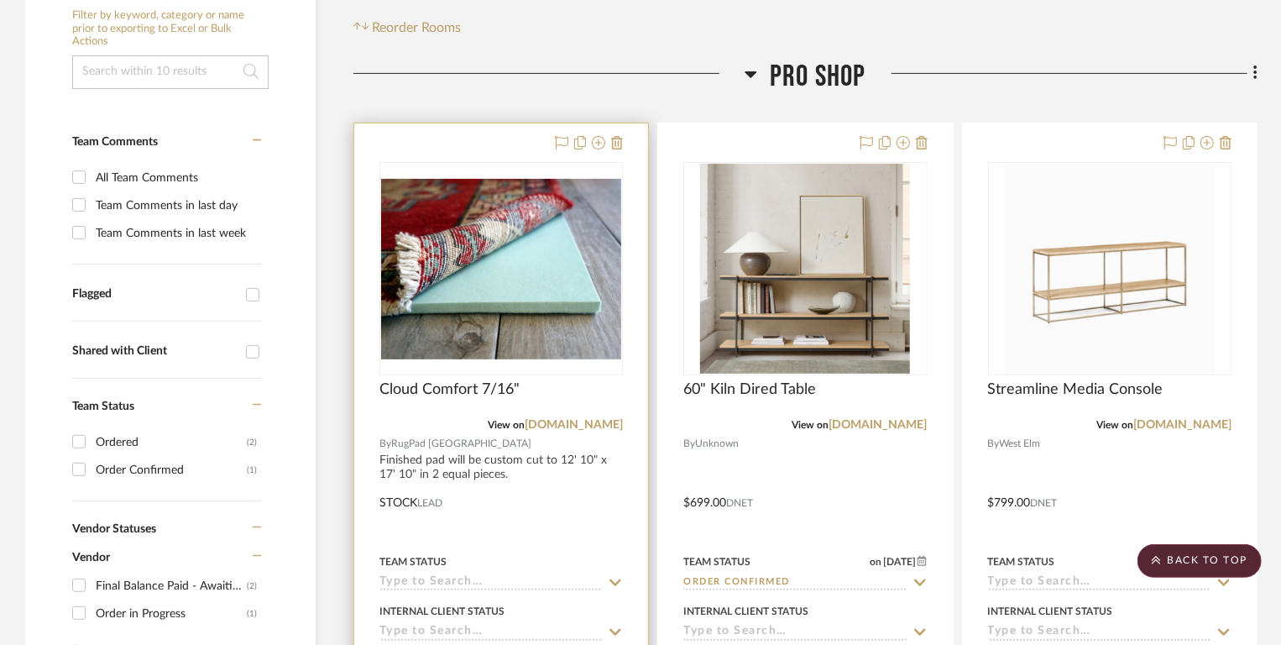
scroll to position [338, 0]
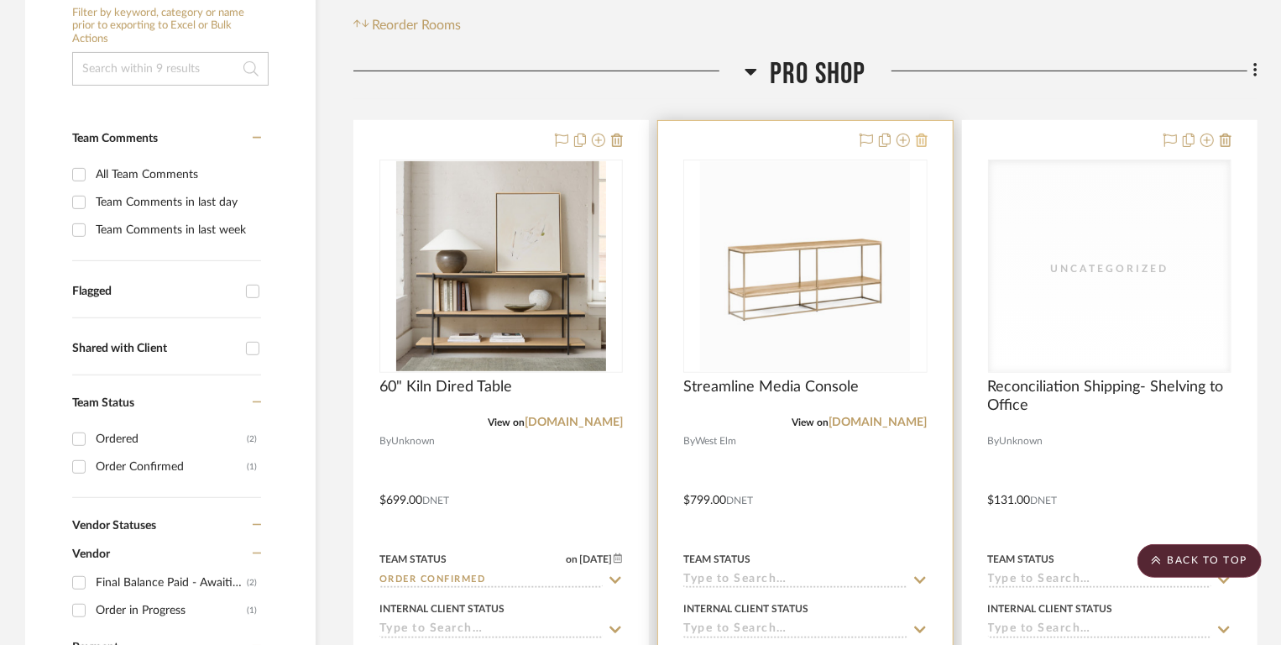
click at [925, 144] on icon at bounding box center [922, 139] width 12 height 13
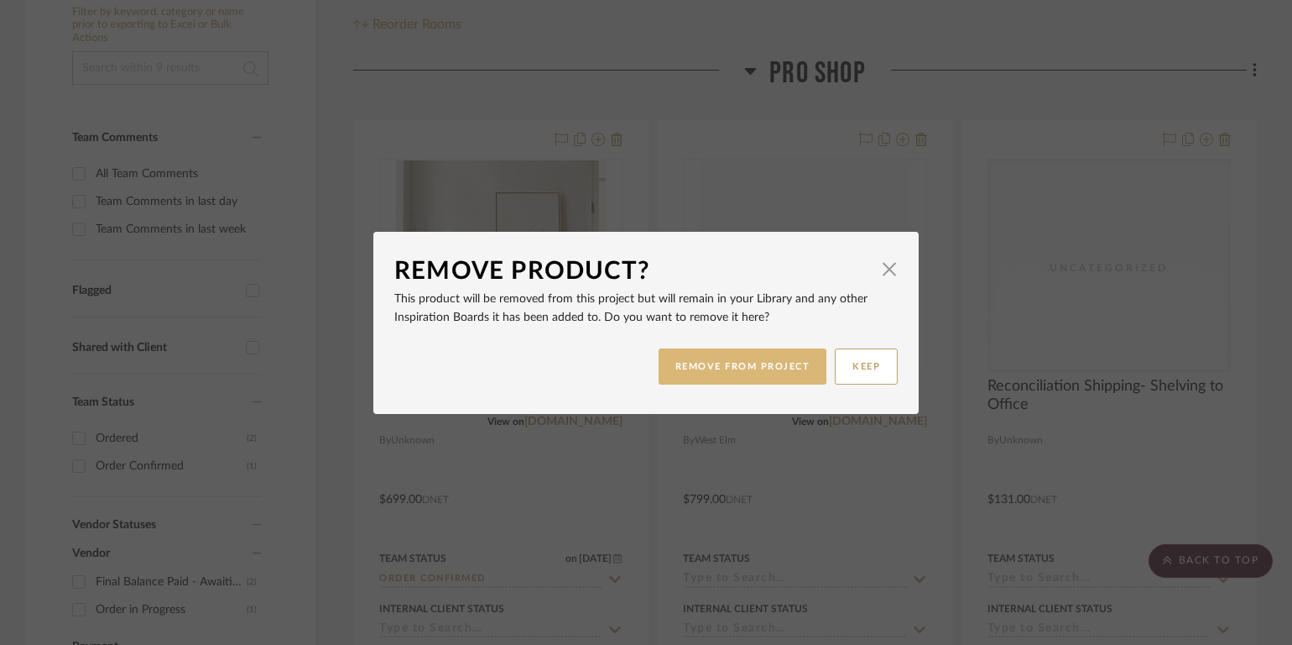
click at [785, 358] on button "REMOVE FROM PROJECT" at bounding box center [743, 366] width 169 height 36
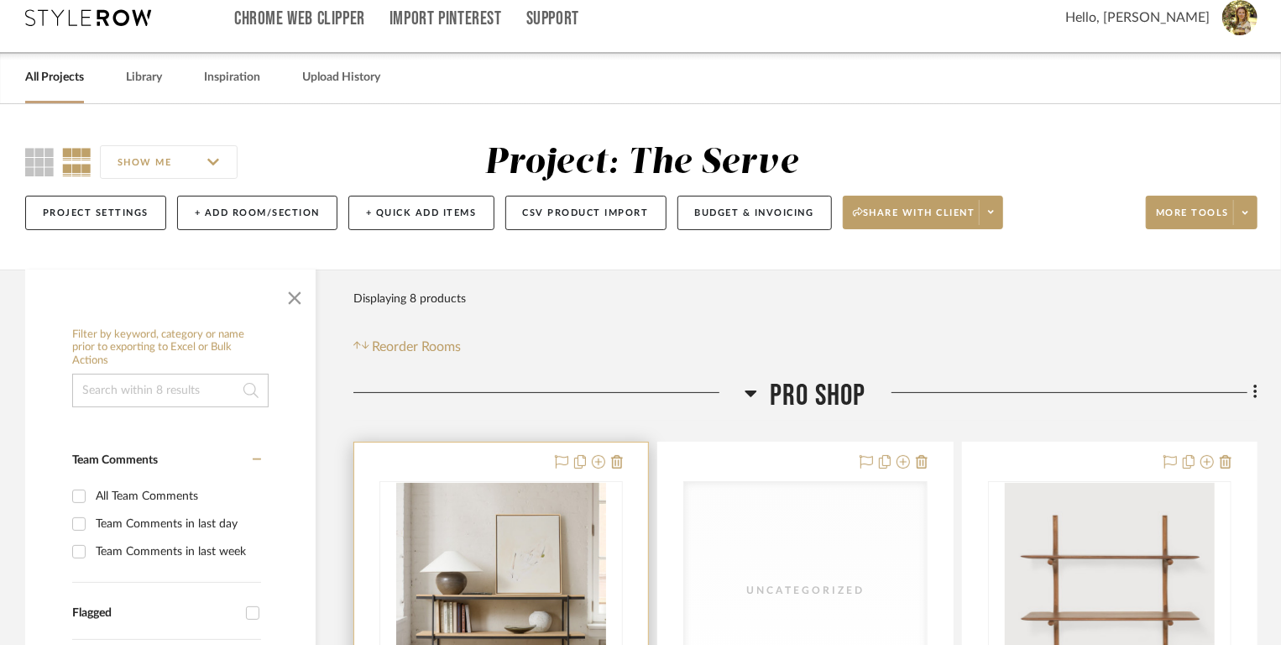
scroll to position [316, 0]
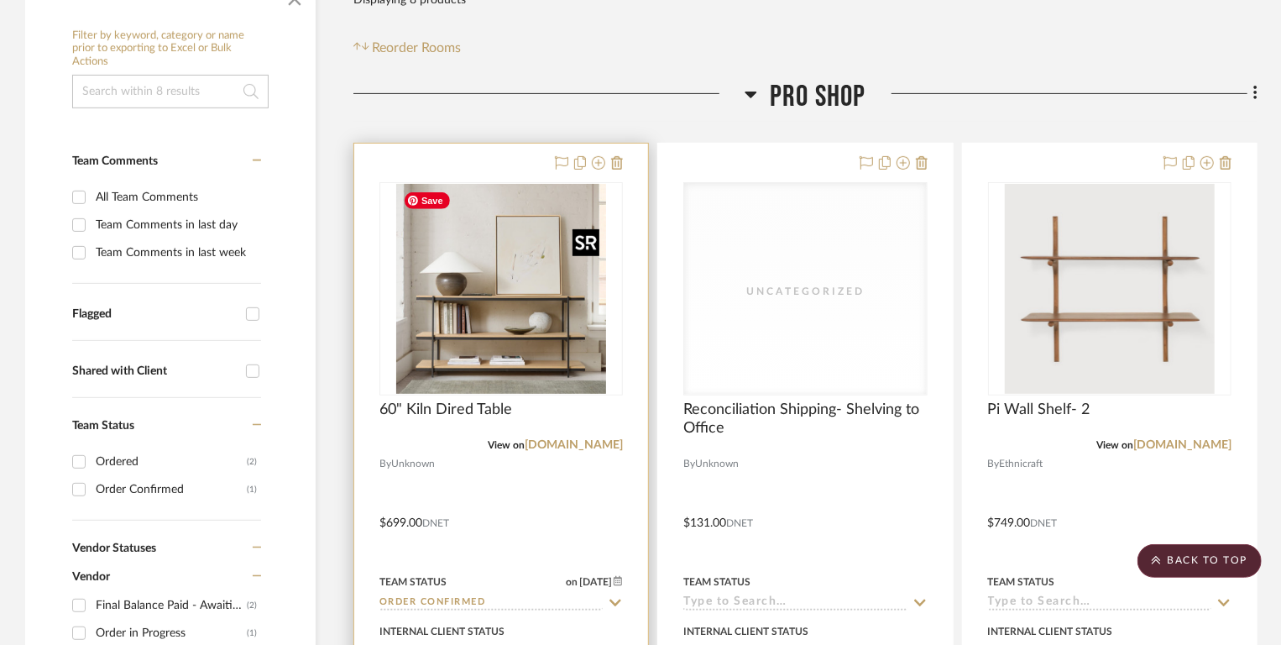
click at [473, 349] on img "0" at bounding box center [501, 289] width 210 height 210
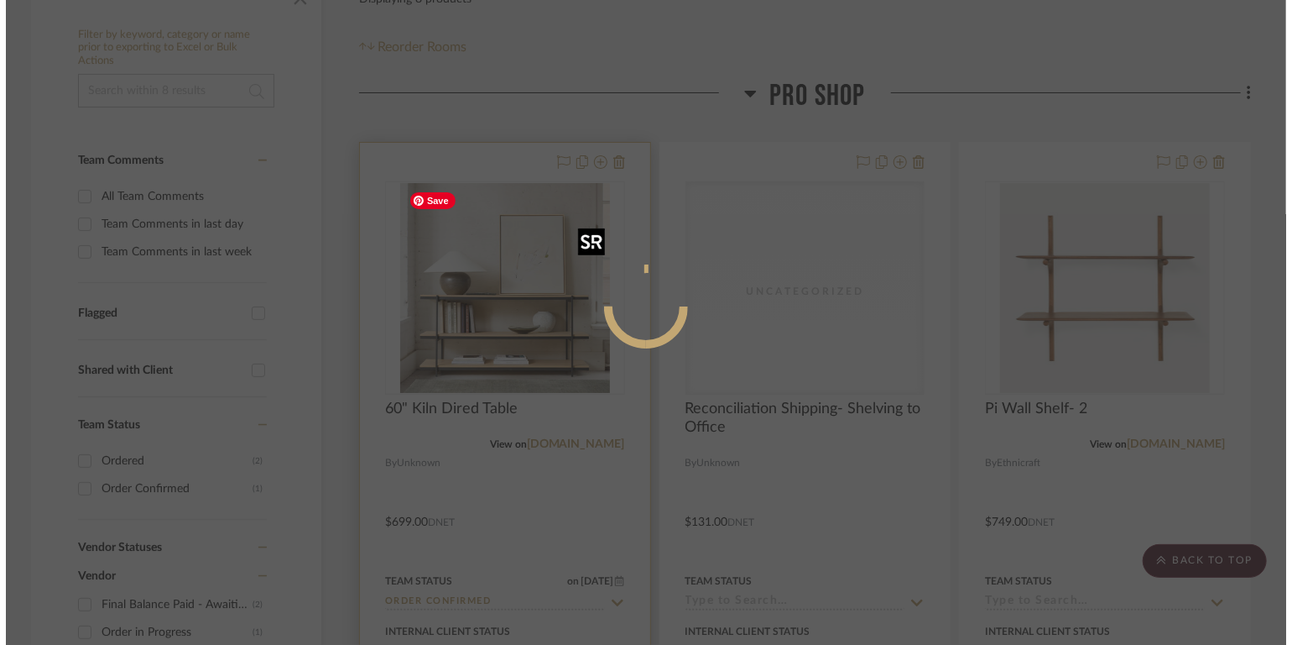
scroll to position [0, 0]
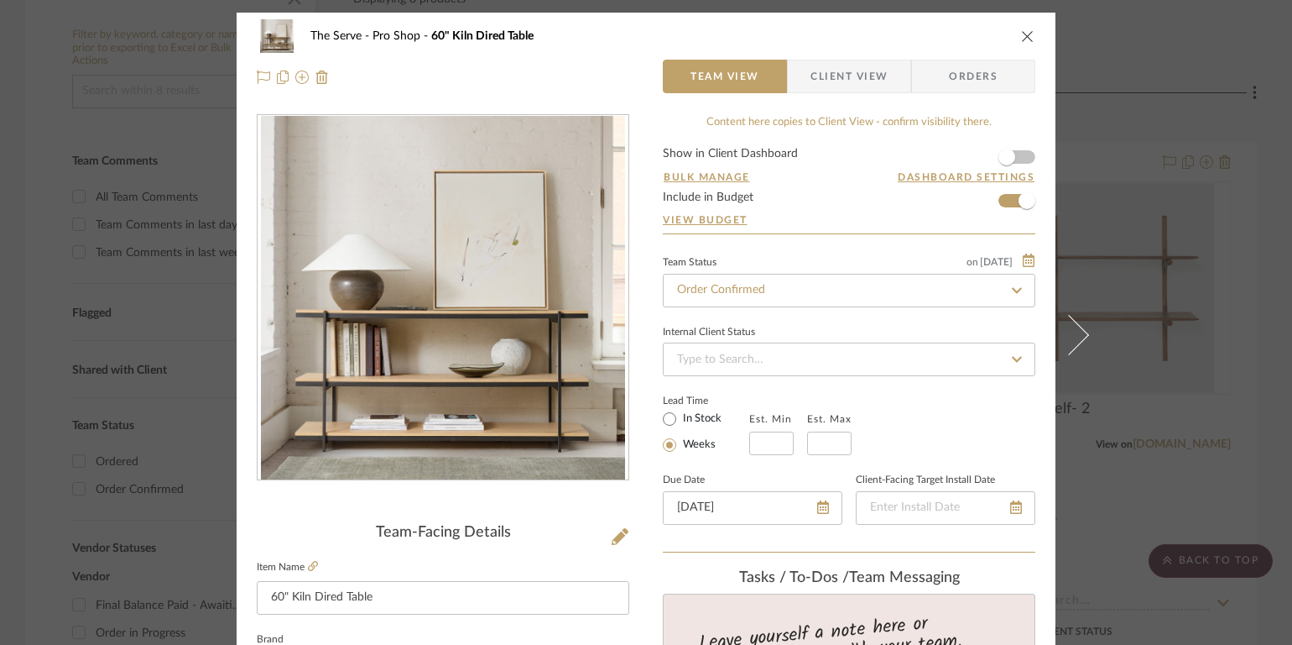
click at [302, 566] on label "Item Name" at bounding box center [287, 567] width 61 height 14
click at [311, 566] on icon at bounding box center [313, 566] width 10 height 10
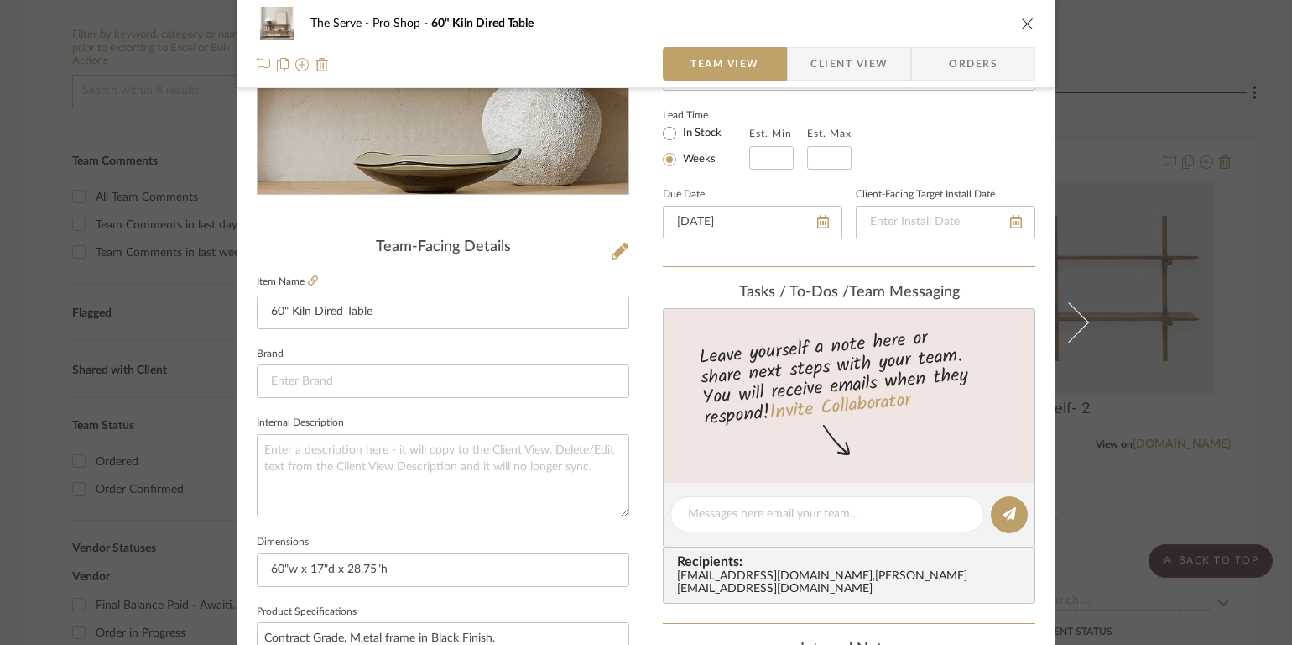
scroll to position [291, 0]
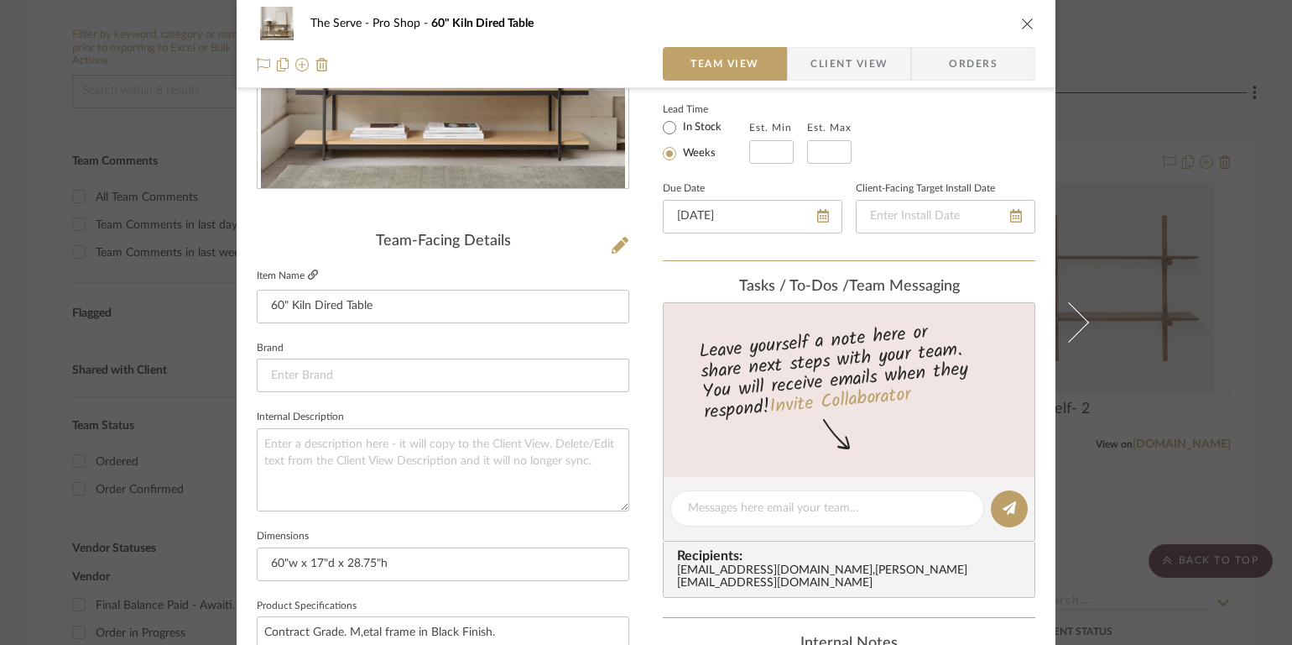
click at [308, 277] on icon at bounding box center [313, 274] width 10 height 10
